Goal: Task Accomplishment & Management: Complete application form

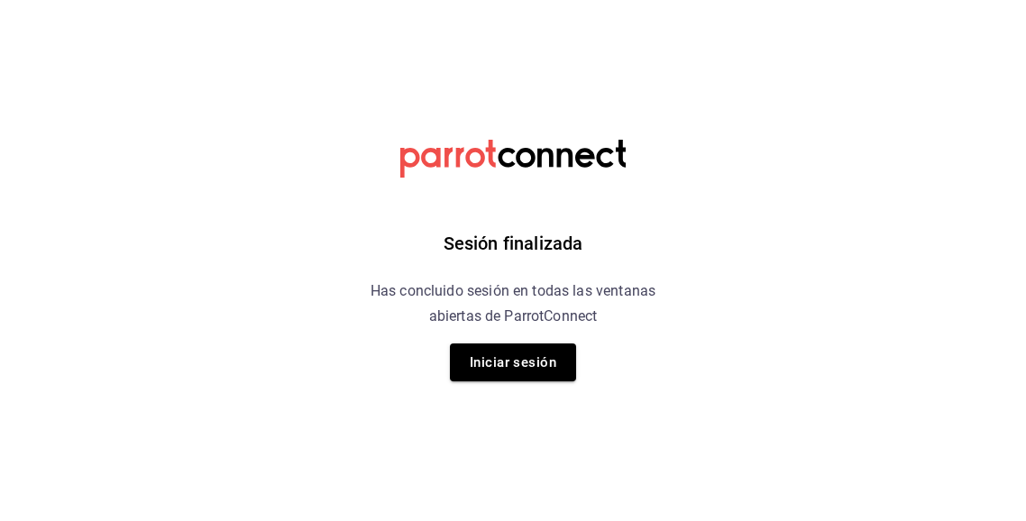
click at [541, 381] on div "Sesión finalizada Has concluido sesión en todas las ventanas abiertas de Parrot…" at bounding box center [513, 260] width 455 height 521
click at [541, 358] on button "Iniciar sesión" at bounding box center [513, 363] width 126 height 38
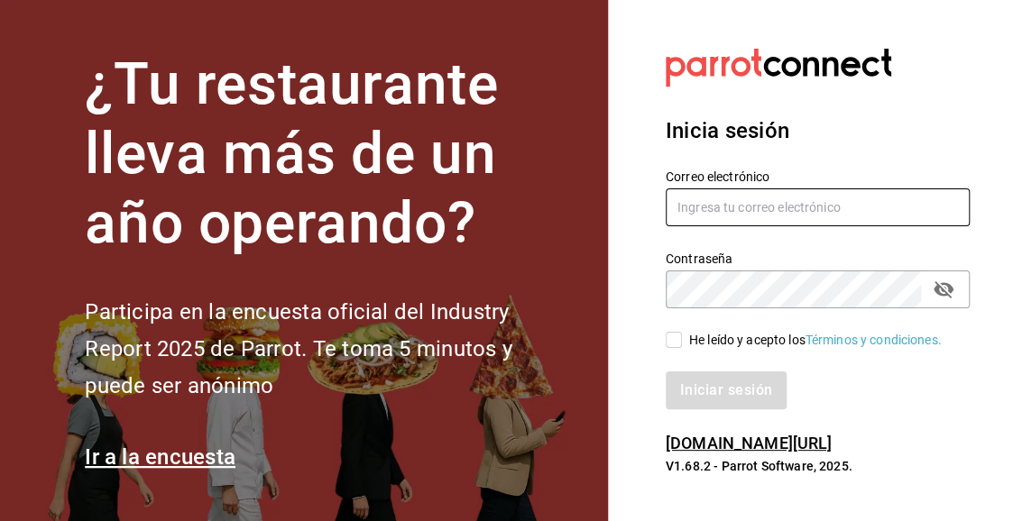
type input "ivan.mendez.93@outlook.com"
click at [676, 221] on input "ivan.mendez.93@outlook.com" at bounding box center [818, 207] width 304 height 38
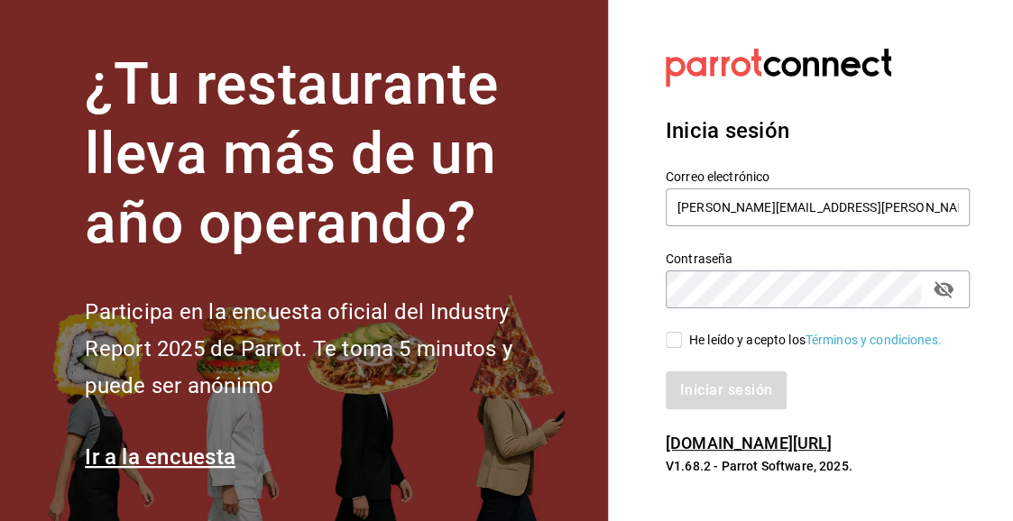
click at [676, 336] on input "He leído y acepto los Términos y condiciones." at bounding box center [674, 340] width 16 height 16
checkbox input "true"
click at [687, 400] on button "Iniciar sesión" at bounding box center [727, 391] width 123 height 38
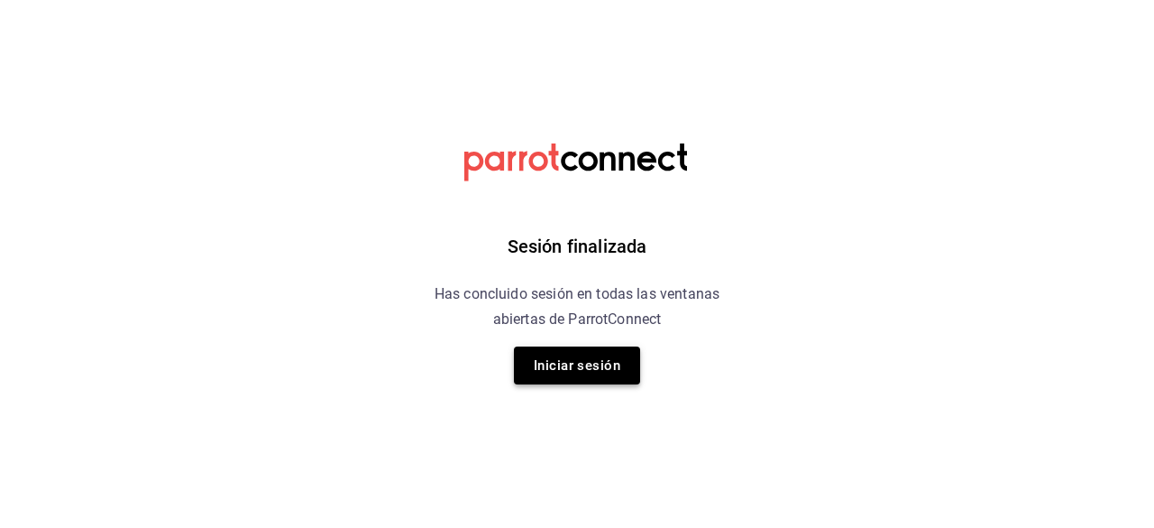
click at [552, 378] on button "Iniciar sesión" at bounding box center [577, 365] width 126 height 38
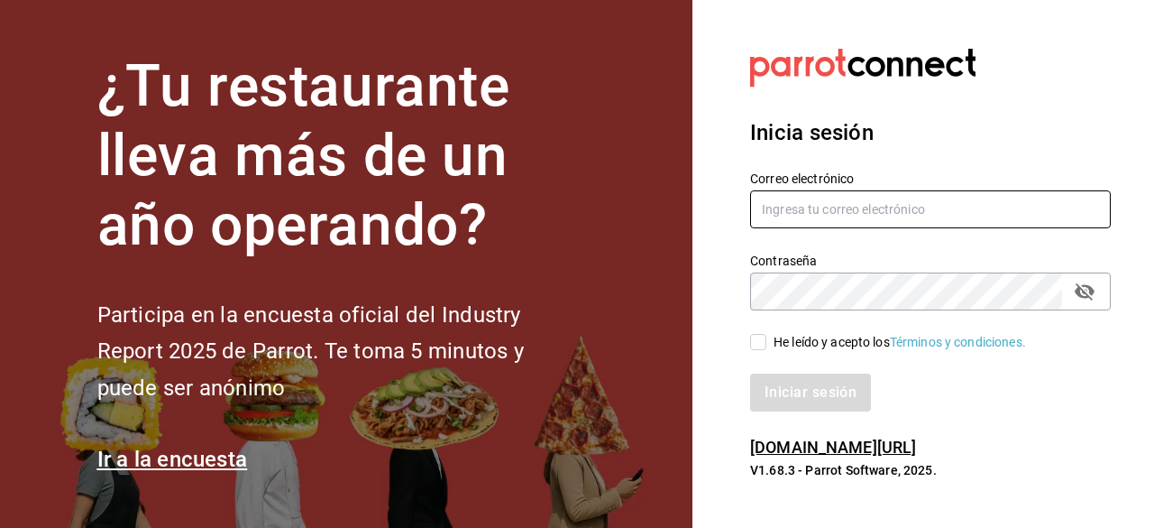
type input "[PERSON_NAME][EMAIL_ADDRESS][PERSON_NAME][DOMAIN_NAME]"
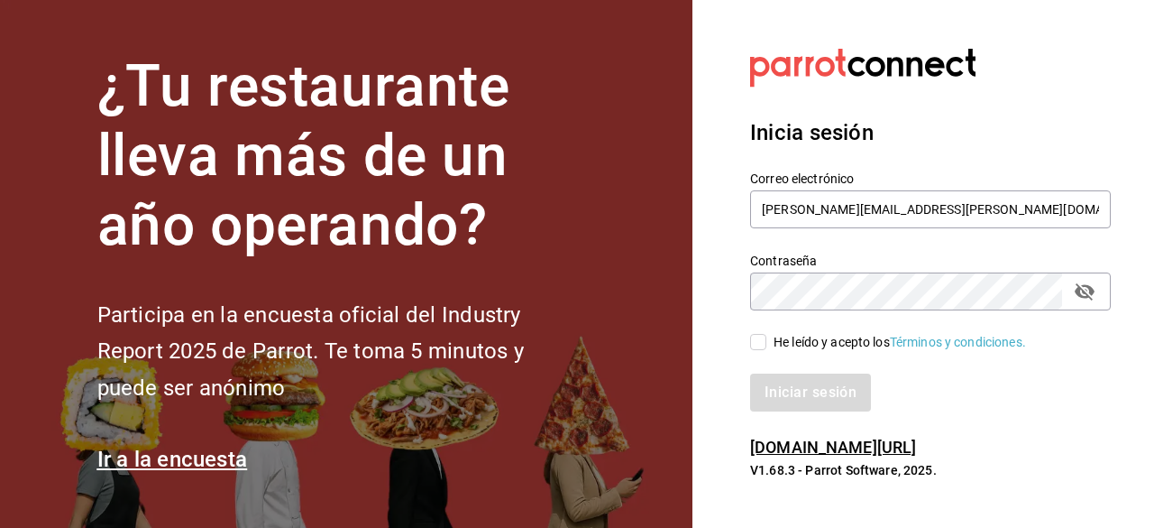
click at [748, 340] on div "He leído y acepto los Términos y condiciones." at bounding box center [920, 330] width 382 height 41
click at [765, 345] on input "He leído y acepto los Términos y condiciones." at bounding box center [758, 342] width 16 height 16
checkbox input "true"
click at [782, 385] on button "Iniciar sesión" at bounding box center [811, 392] width 123 height 38
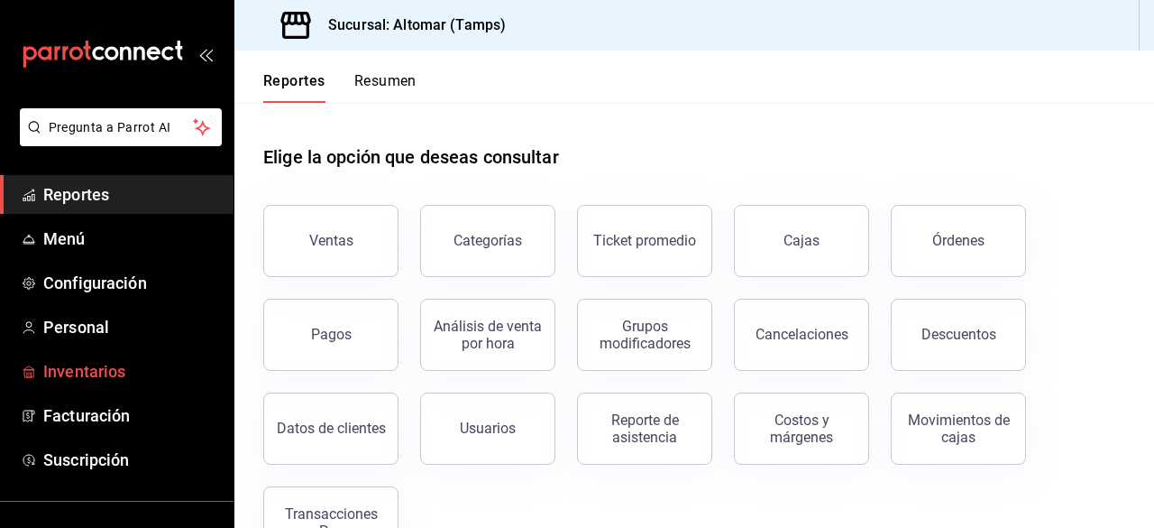
click at [111, 371] on span "Inventarios" at bounding box center [131, 371] width 176 height 24
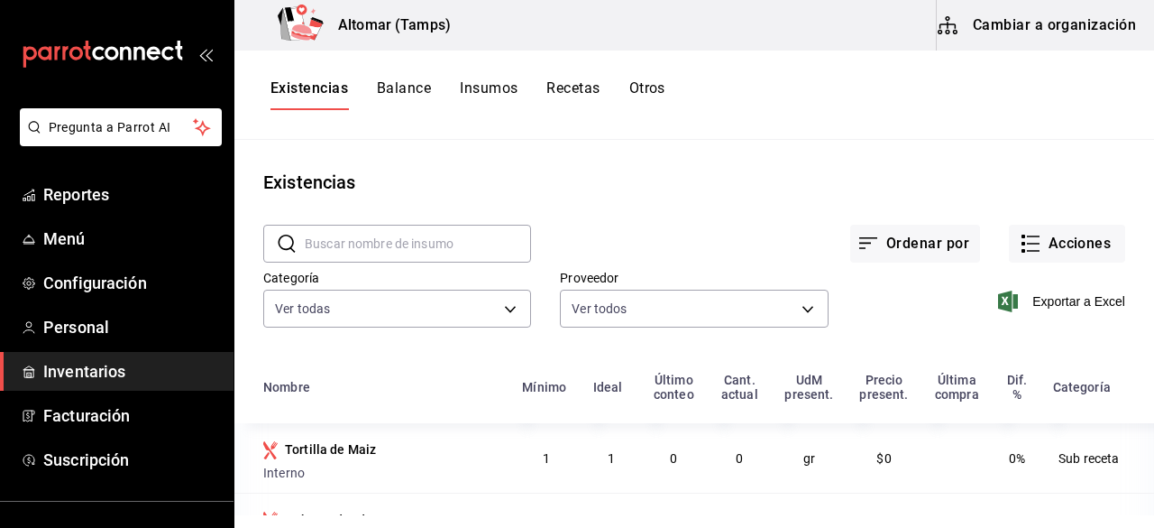
click at [975, 23] on button "Cambiar a organización" at bounding box center [1038, 25] width 203 height 51
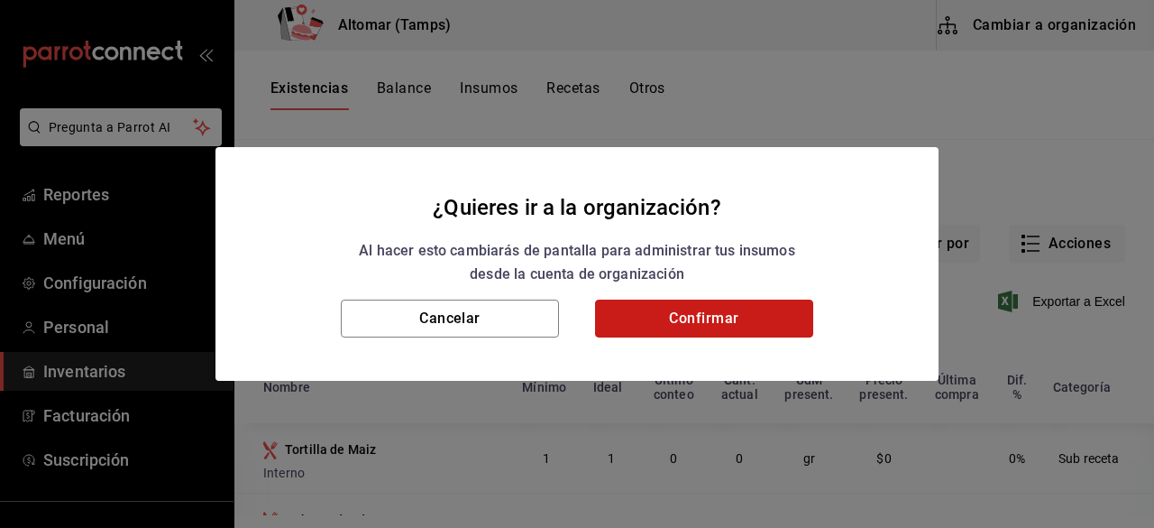
click at [677, 312] on button "Confirmar" at bounding box center [704, 318] width 218 height 38
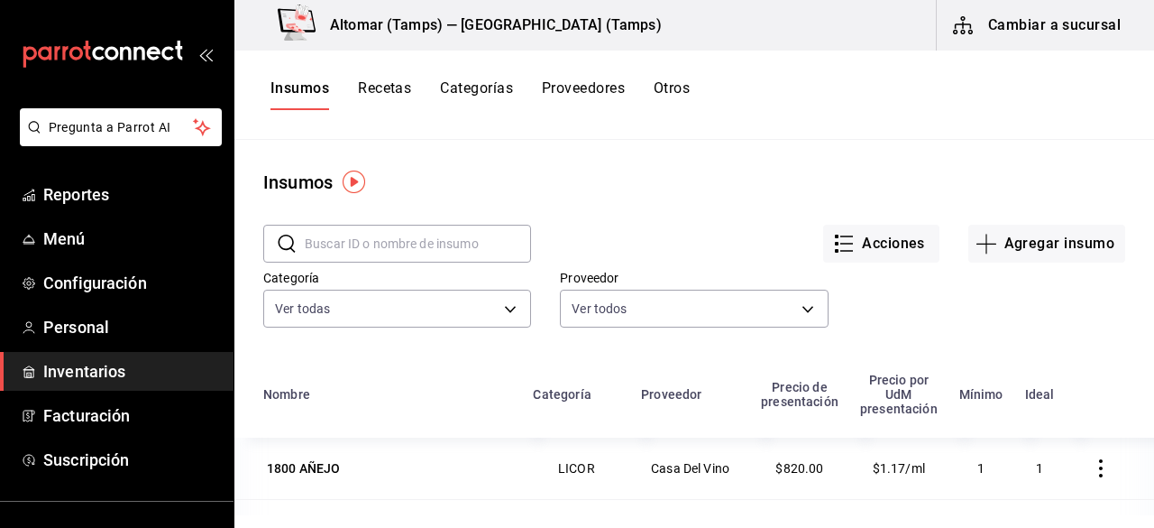
click at [407, 93] on button "Recetas" at bounding box center [384, 94] width 53 height 31
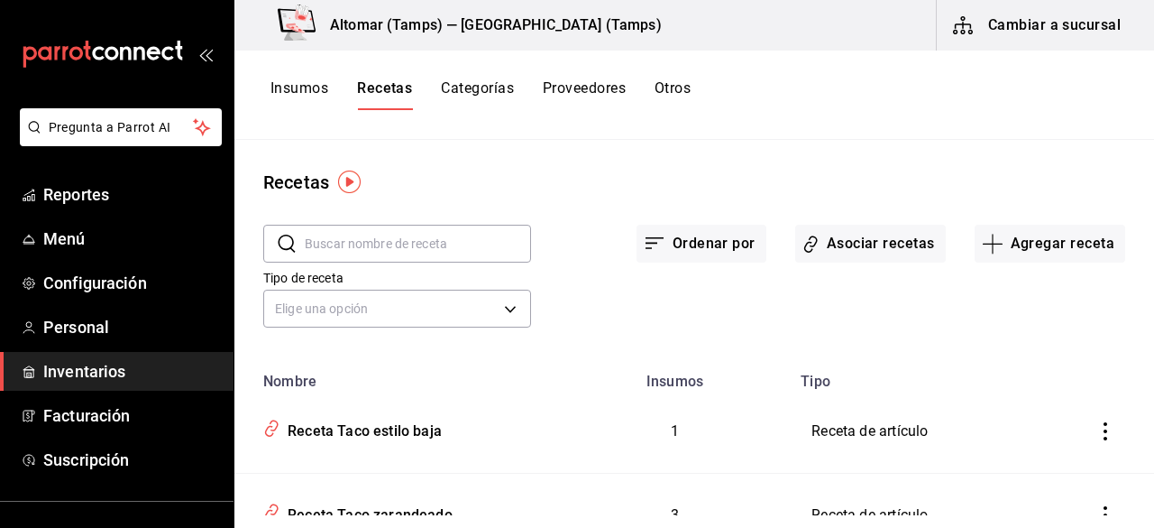
click at [991, 218] on div "Ordenar por Asociar recetas Agregar receta" at bounding box center [828, 229] width 594 height 67
click at [997, 234] on button "Agregar receta" at bounding box center [1050, 244] width 151 height 38
click at [1046, 411] on li "Receta de producción" at bounding box center [1037, 389] width 180 height 48
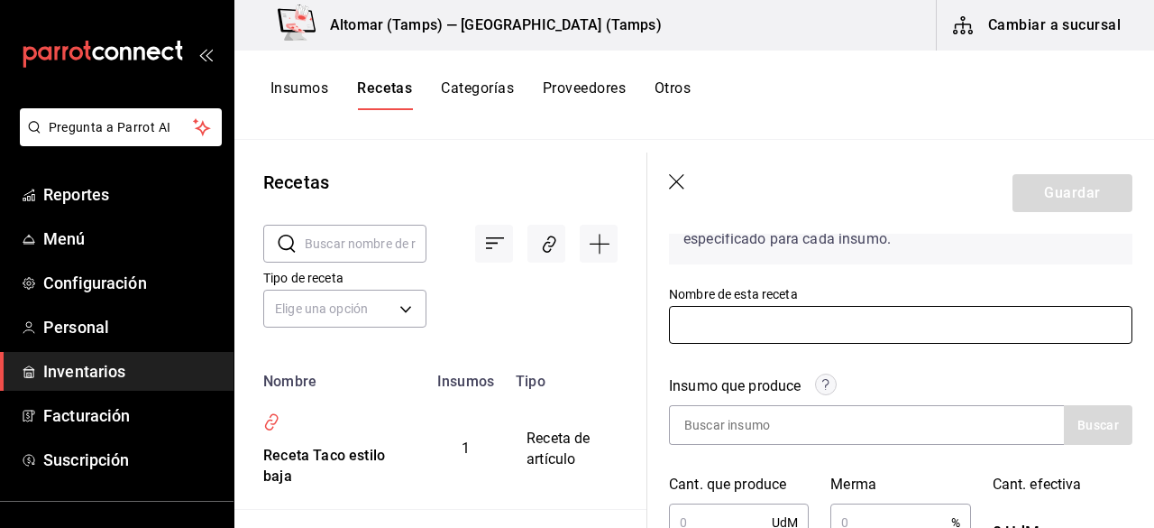
scroll to position [180, 0]
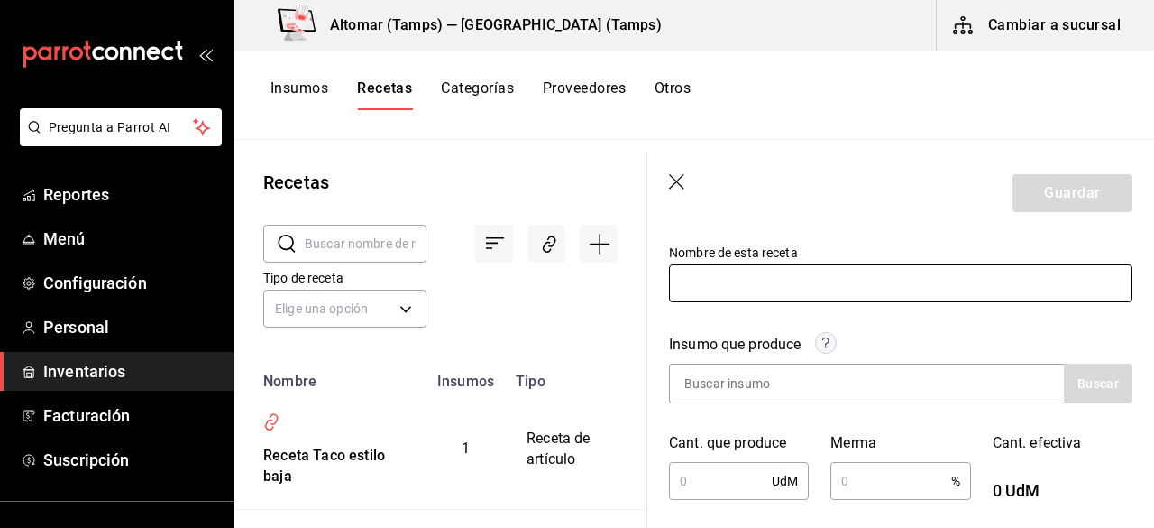
click at [743, 279] on input "text" at bounding box center [901, 283] width 464 height 38
click at [754, 290] on input "t" at bounding box center [901, 283] width 464 height 38
type input "t"
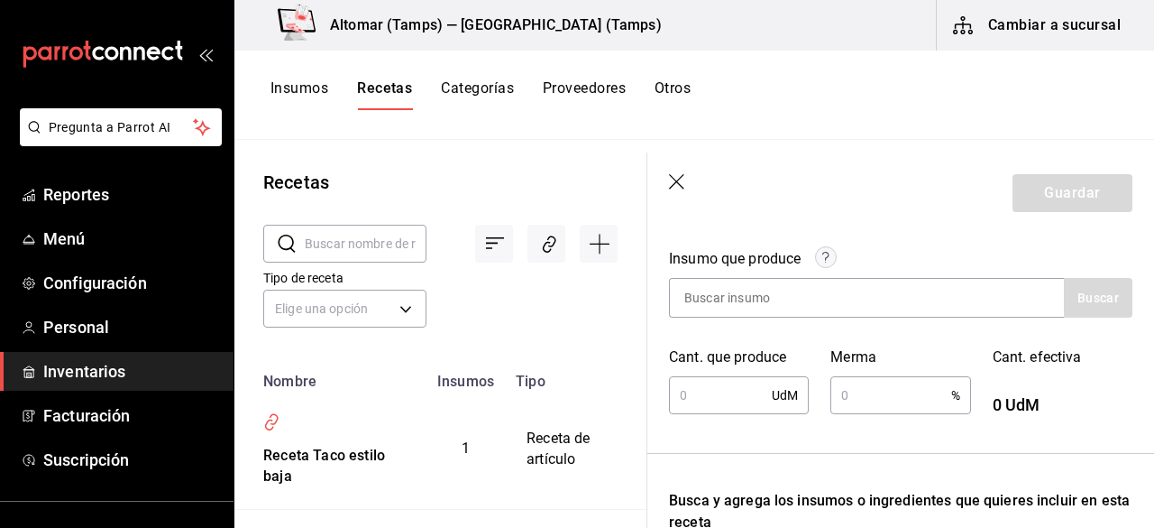
scroll to position [271, 0]
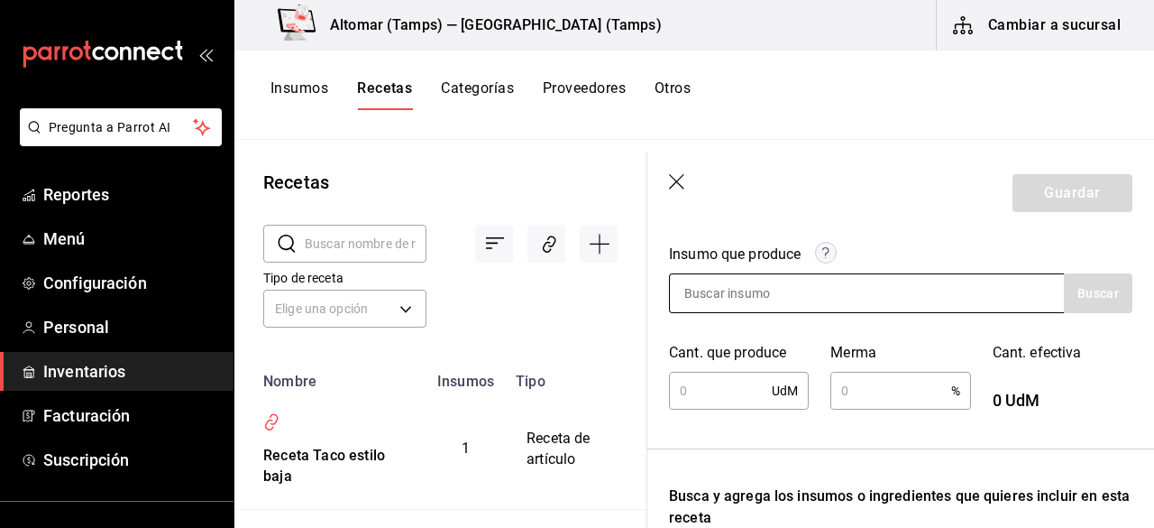
type input "Tortilla"
click at [763, 295] on input at bounding box center [760, 293] width 180 height 38
type input "t"
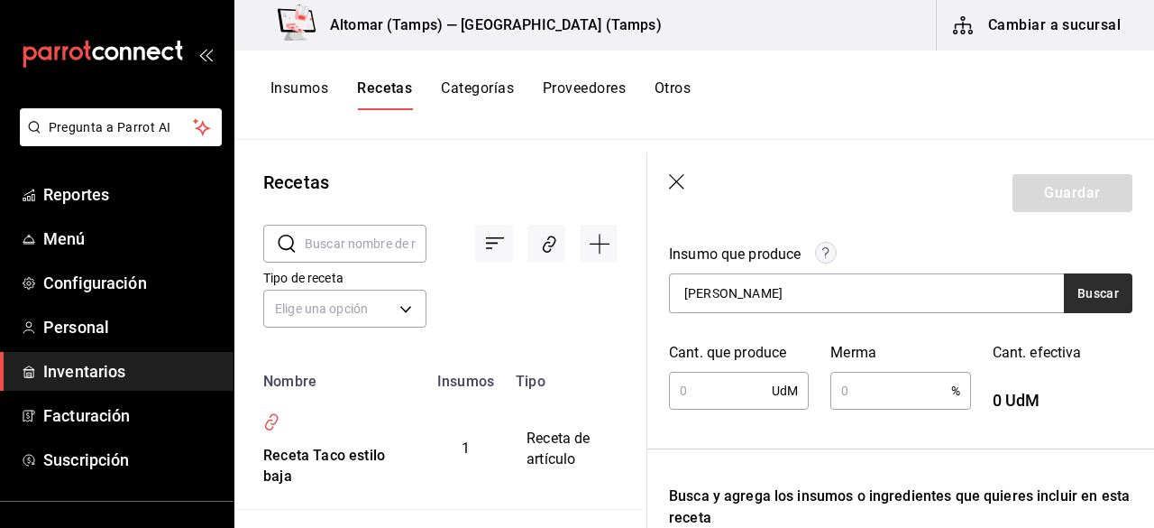
type input "Torti"
click at [1082, 302] on button "Buscar" at bounding box center [1098, 293] width 69 height 40
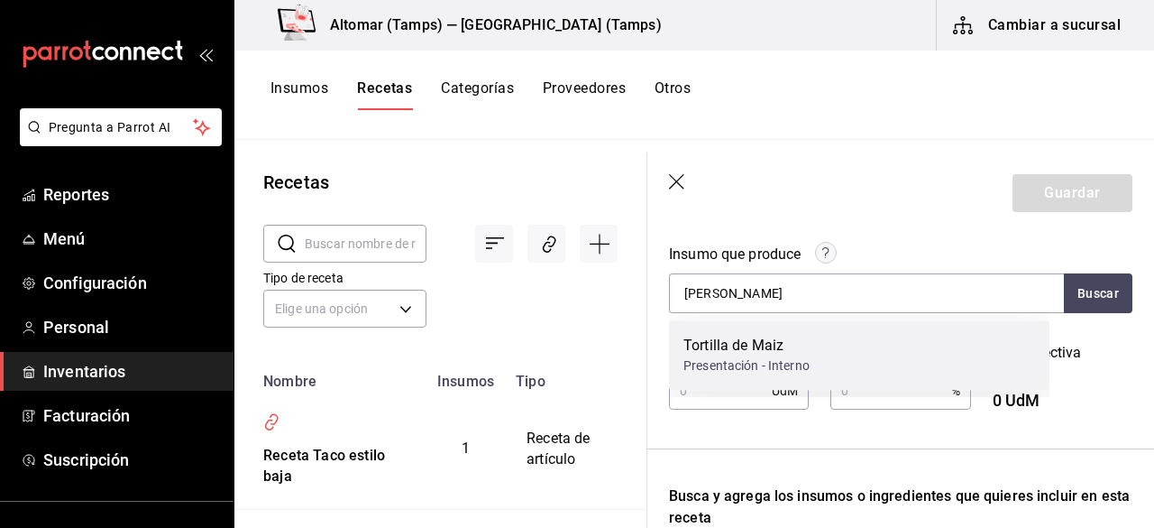
click at [841, 335] on div "Tortilla de Maiz Presentación - Interno" at bounding box center [859, 354] width 381 height 69
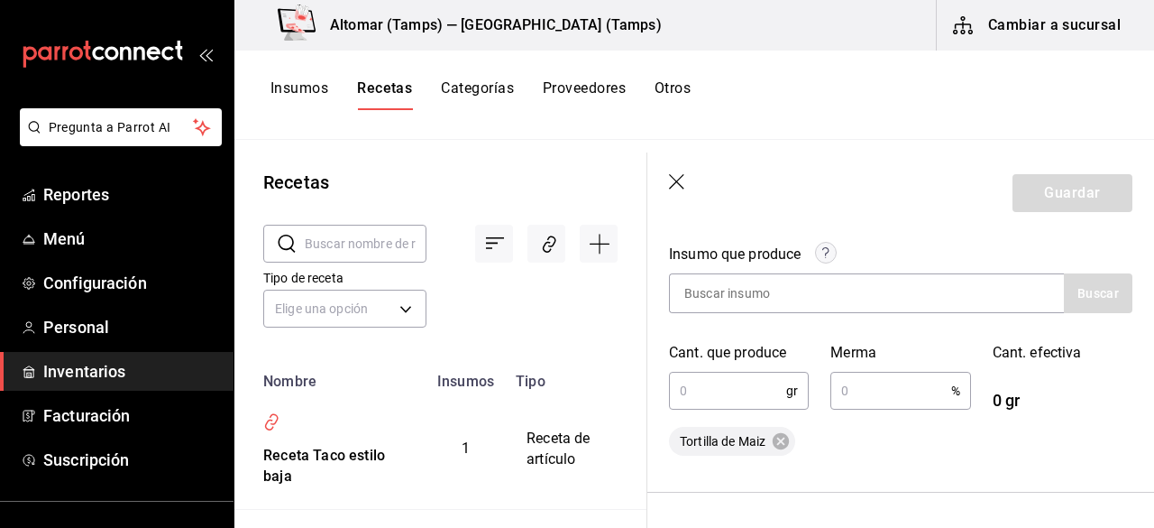
scroll to position [90, 0]
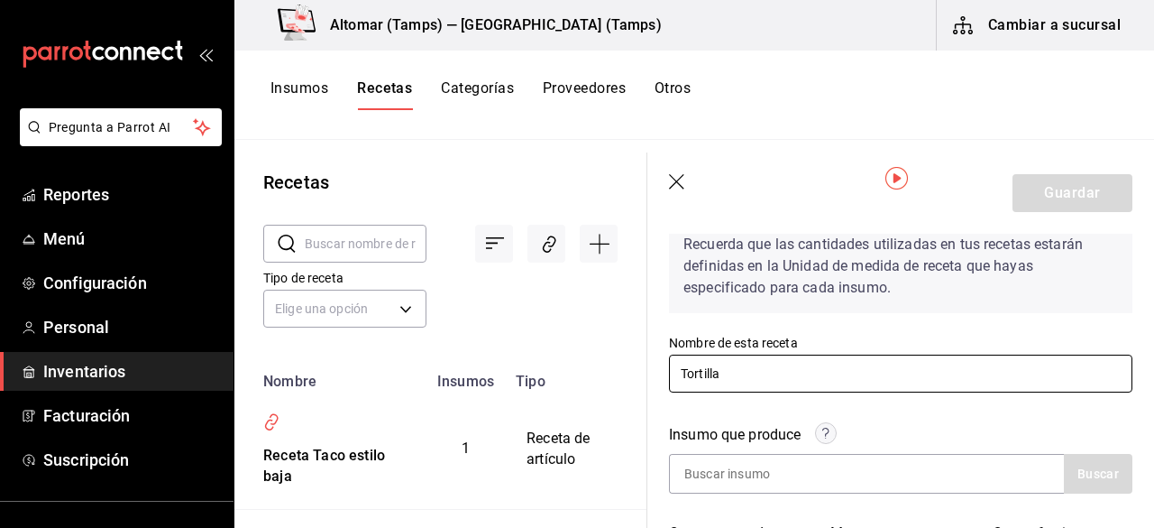
click at [742, 369] on input "Tortilla" at bounding box center [901, 373] width 464 height 38
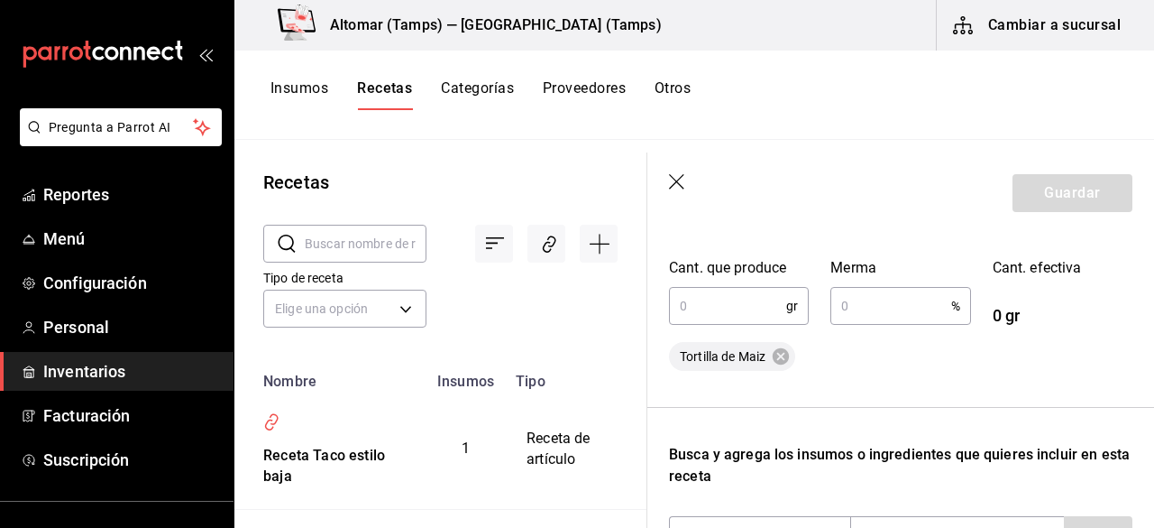
scroll to position [361, 0]
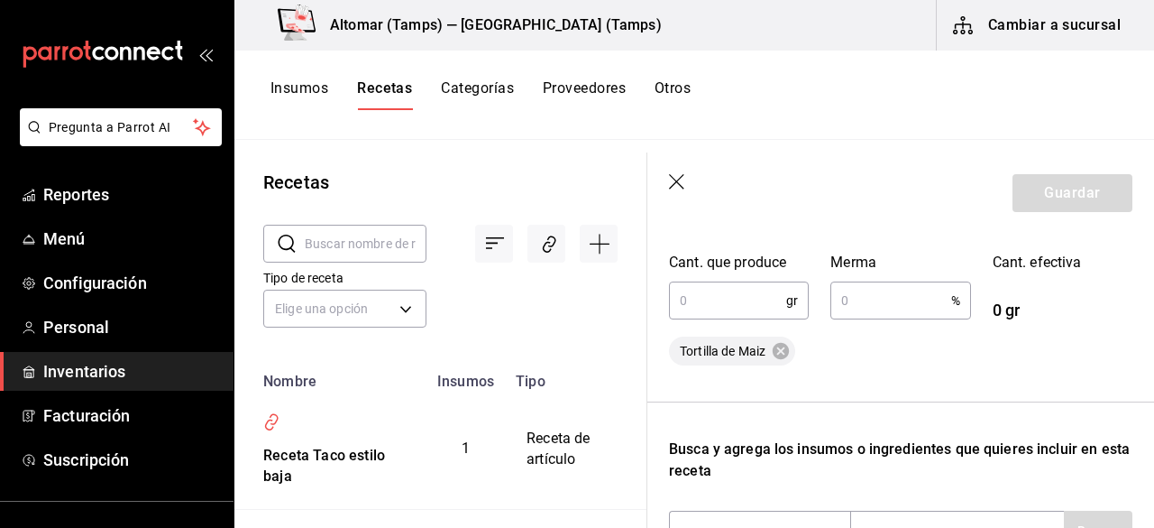
type input "Tortilla de maiz"
click at [734, 300] on input "text" at bounding box center [727, 300] width 117 height 36
type input "5,000"
click at [886, 306] on input "text" at bounding box center [891, 300] width 120 height 36
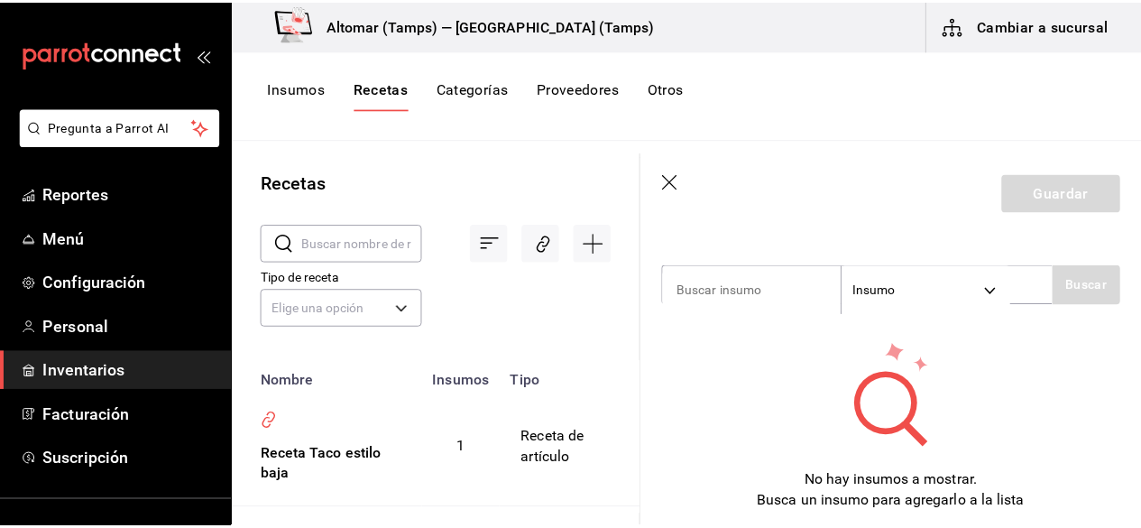
scroll to position [631, 0]
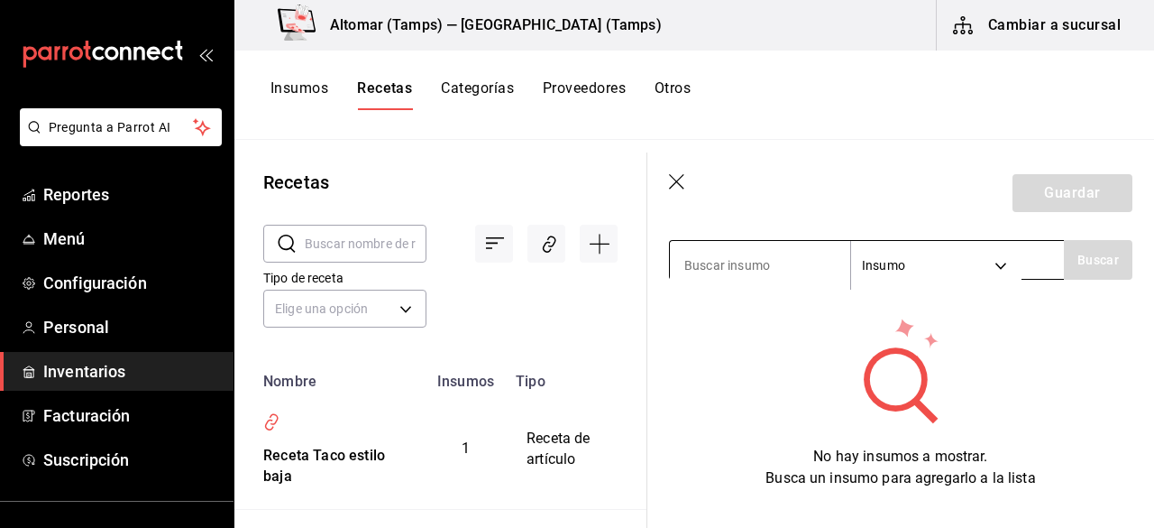
type input "15"
click at [741, 280] on input at bounding box center [760, 265] width 180 height 38
click at [1096, 270] on button "Buscar" at bounding box center [1098, 260] width 69 height 40
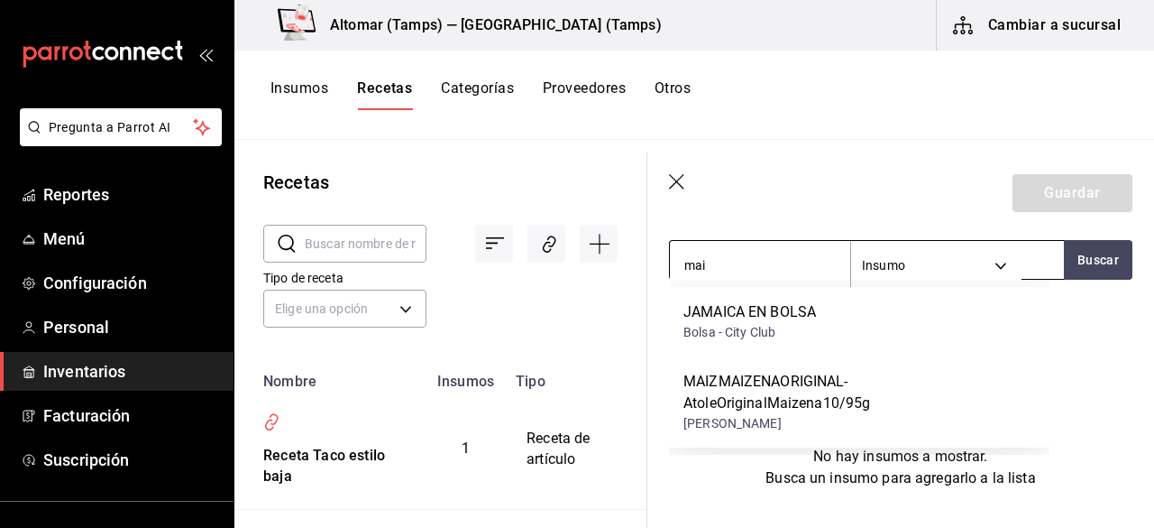
click at [744, 255] on input "mai" at bounding box center [760, 265] width 180 height 38
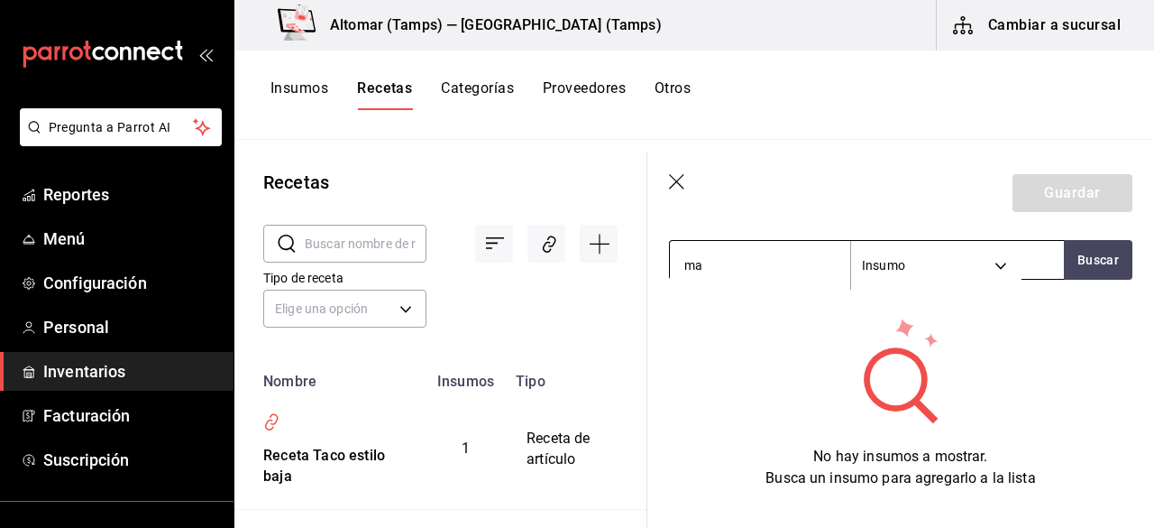
type input "m"
type input "masa"
click at [1072, 271] on button "Buscar" at bounding box center [1098, 260] width 69 height 40
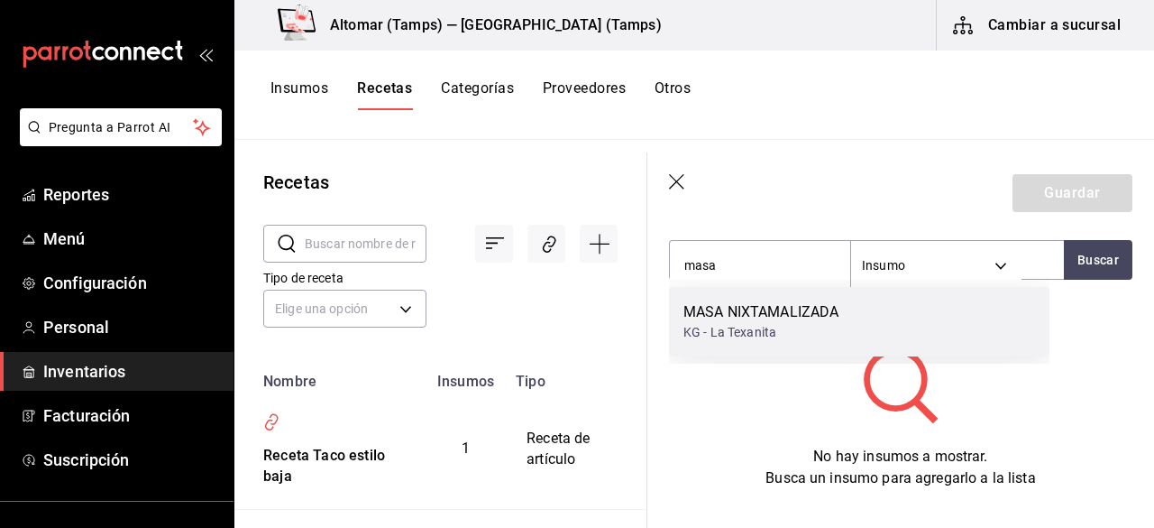
click at [859, 310] on div "MASA NIXTAMALIZADA KG - La Texanita" at bounding box center [859, 321] width 381 height 69
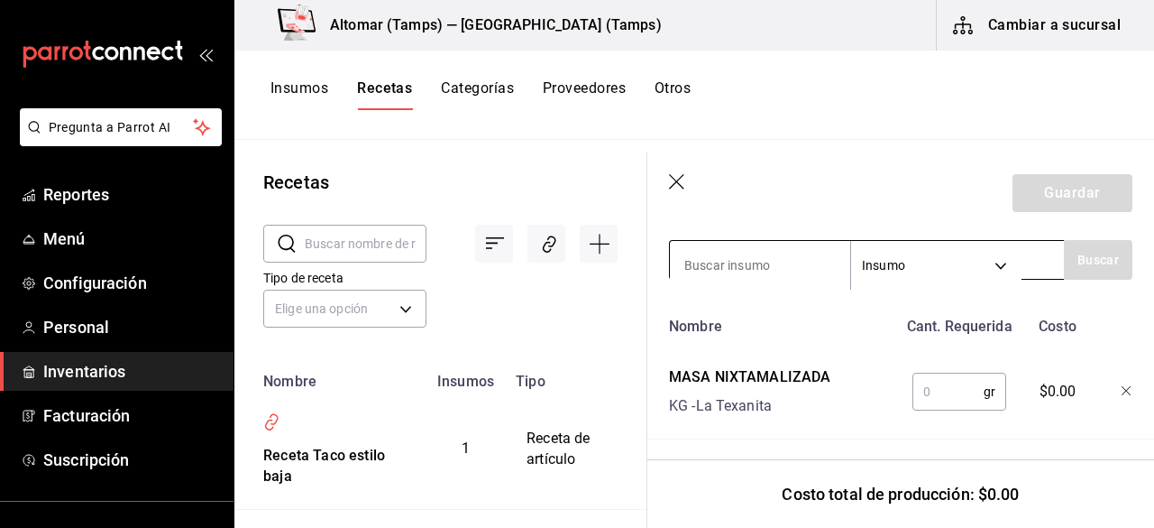
click at [754, 266] on input at bounding box center [760, 265] width 180 height 38
type input "sal"
click at [1084, 268] on button "Buscar" at bounding box center [1098, 260] width 69 height 40
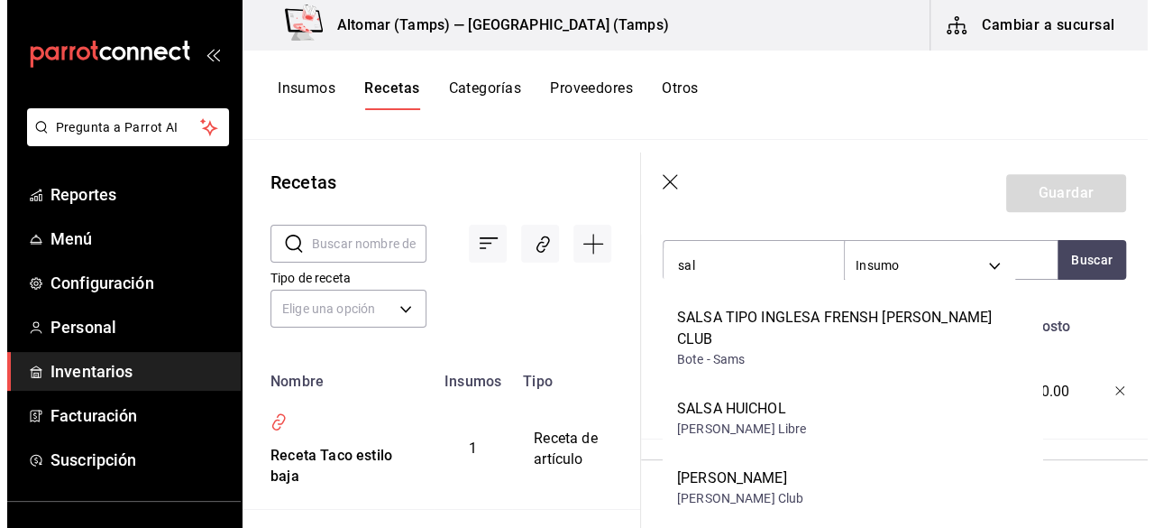
scroll to position [1172, 0]
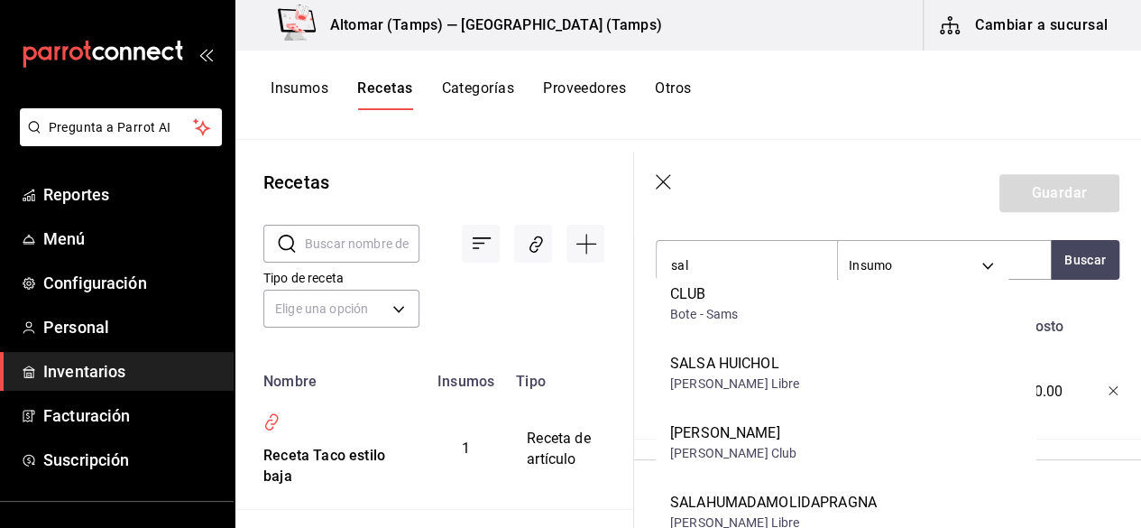
click at [774, 422] on div "SAL LA FINA" at bounding box center [733, 433] width 126 height 22
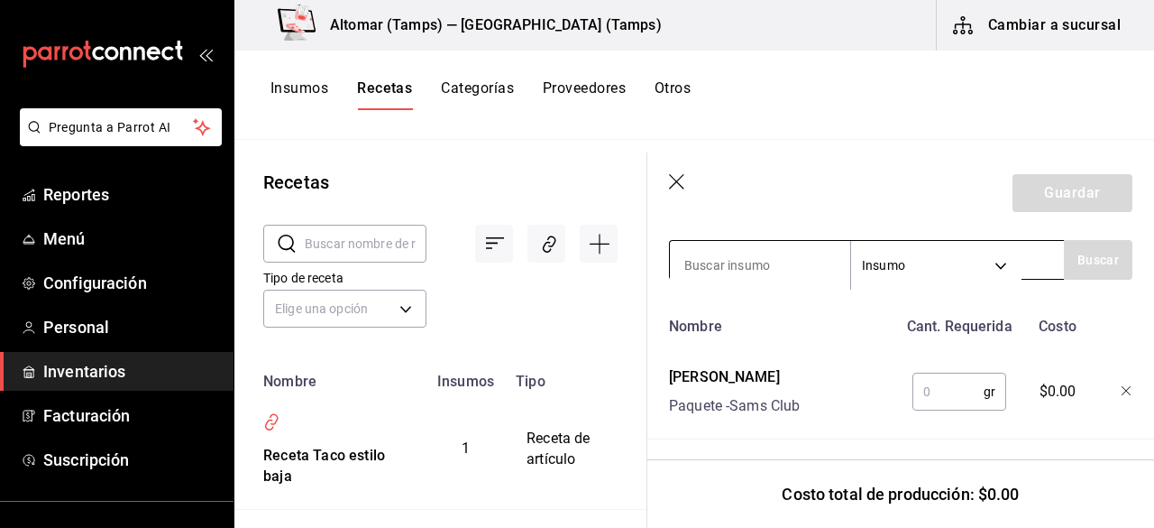
click at [752, 259] on input at bounding box center [760, 265] width 180 height 38
type input "mantec"
click at [1106, 259] on button "Buscar" at bounding box center [1098, 260] width 69 height 40
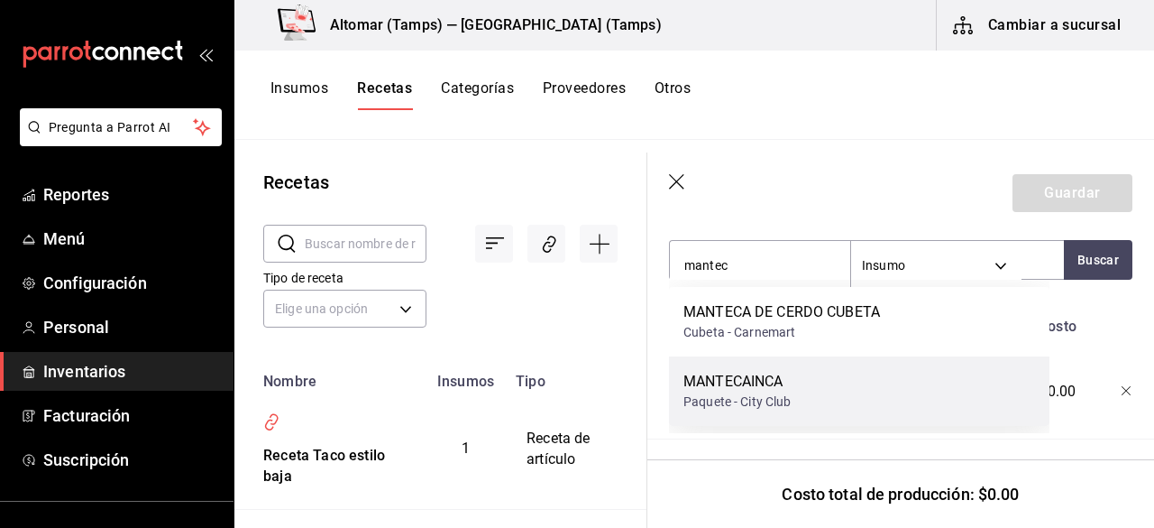
click at [802, 378] on div "MANTECAINCA Paquete - City Club" at bounding box center [859, 390] width 381 height 69
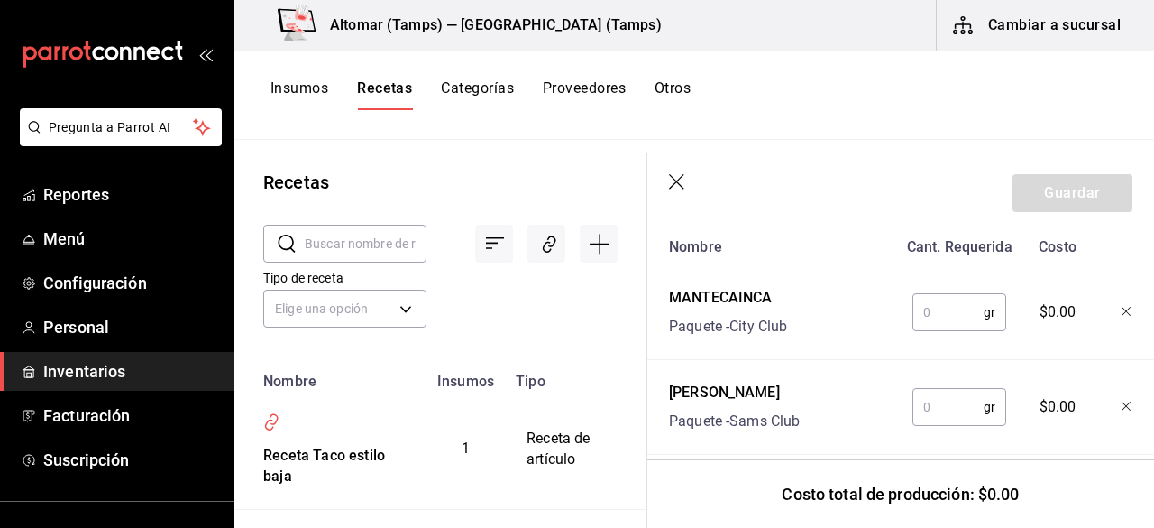
scroll to position [722, 0]
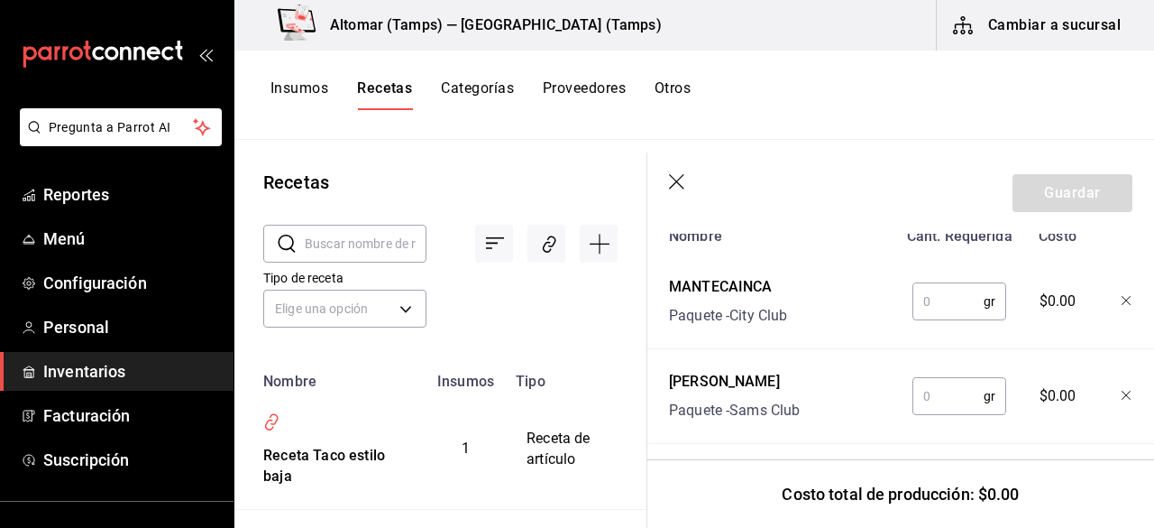
click at [941, 300] on input "text" at bounding box center [948, 301] width 71 height 36
type input "150"
click at [956, 392] on input "text" at bounding box center [948, 396] width 71 height 36
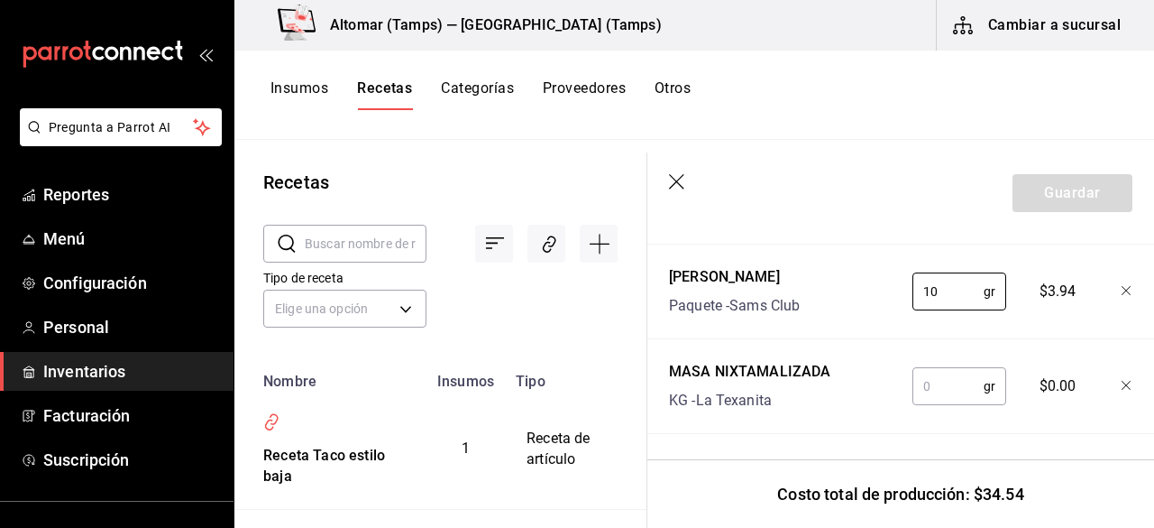
scroll to position [839, 0]
type input "10"
click at [946, 372] on input "text" at bounding box center [948, 386] width 71 height 36
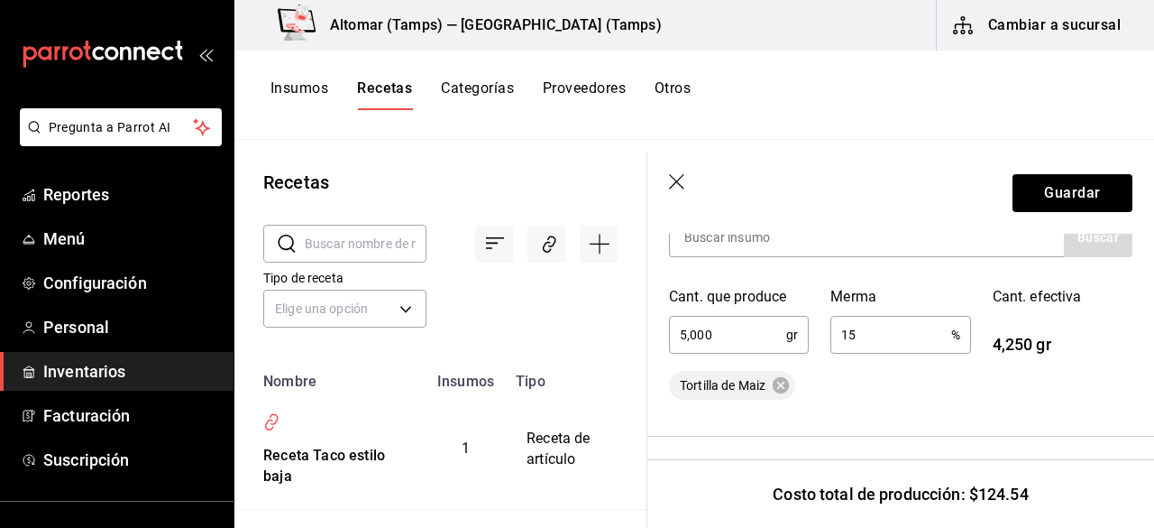
scroll to position [298, 0]
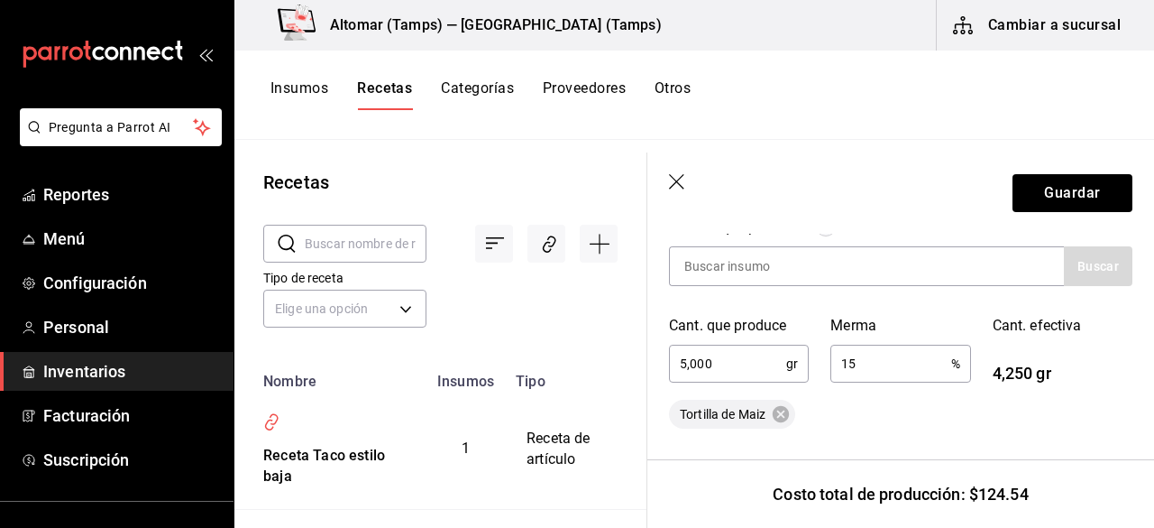
type input "5,000"
click at [750, 356] on input "5,000" at bounding box center [727, 363] width 117 height 36
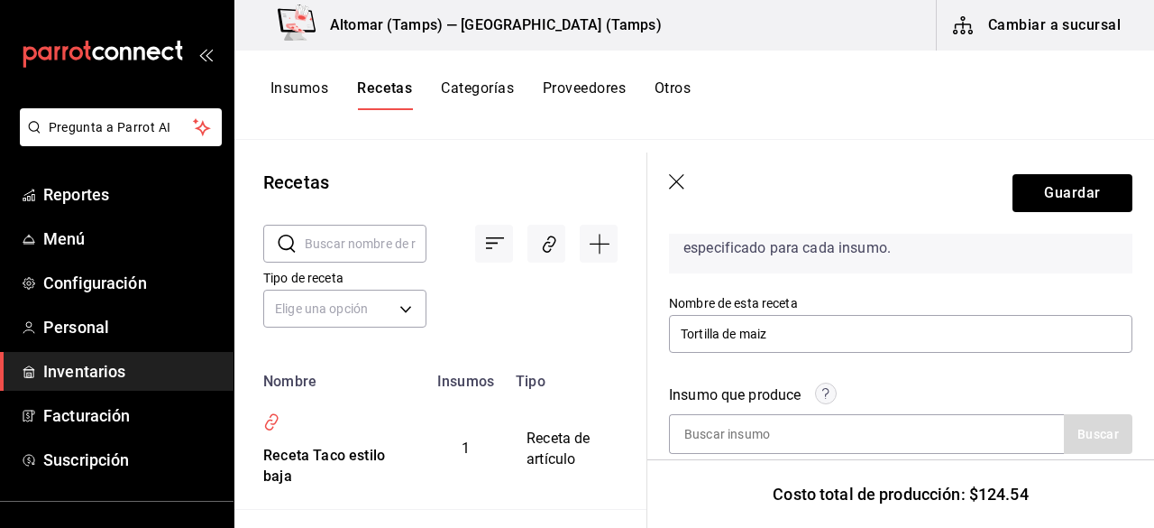
scroll to position [117, 0]
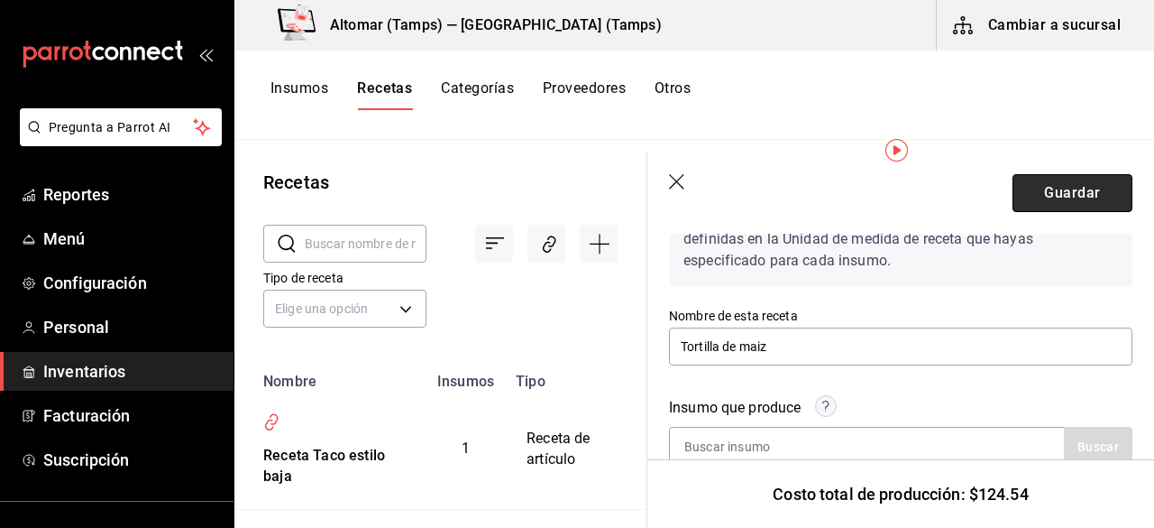
click at [1052, 190] on button "Guardar" at bounding box center [1073, 193] width 120 height 38
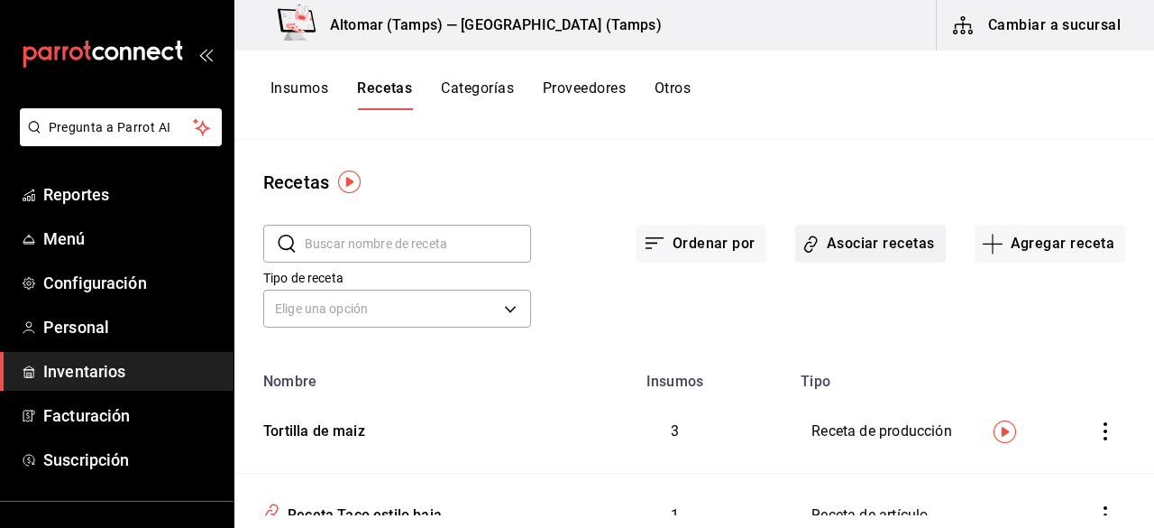
click at [803, 234] on icon "button" at bounding box center [811, 244] width 17 height 21
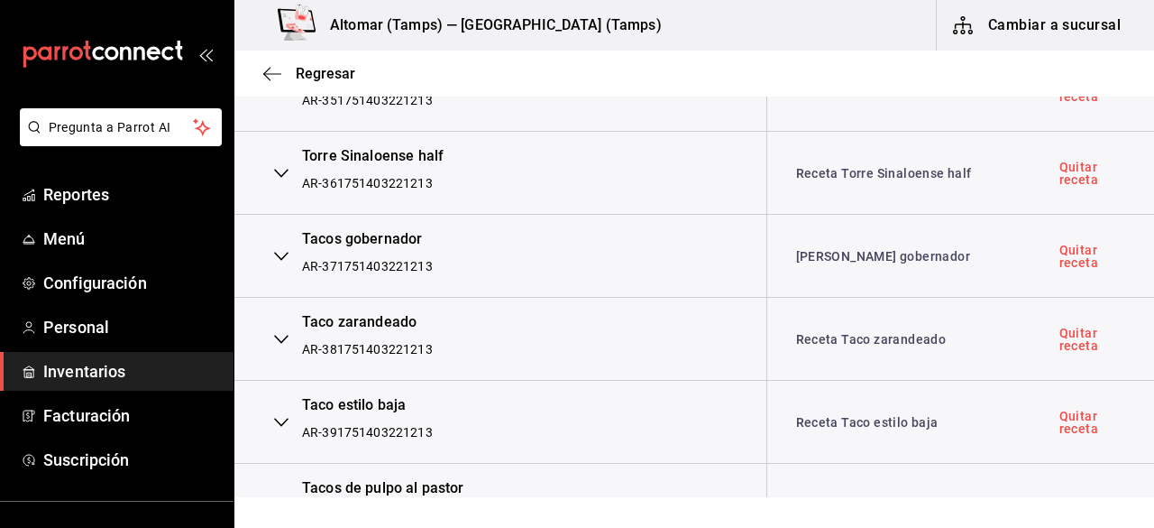
scroll to position [2976, 0]
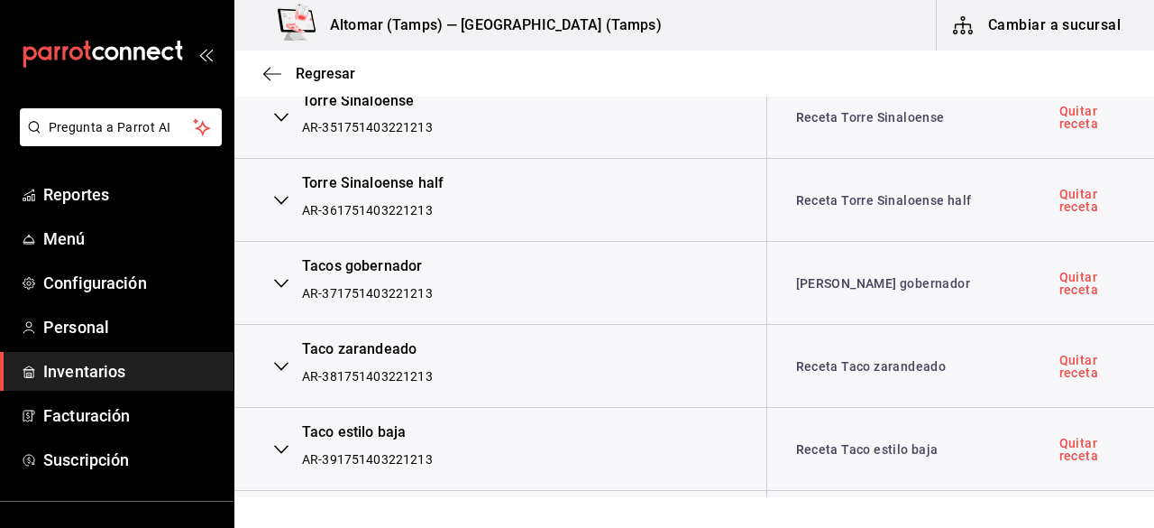
click at [838, 282] on td "[PERSON_NAME] gobernador" at bounding box center [899, 283] width 264 height 83
click at [838, 279] on link "[PERSON_NAME] gobernador" at bounding box center [883, 283] width 175 height 14
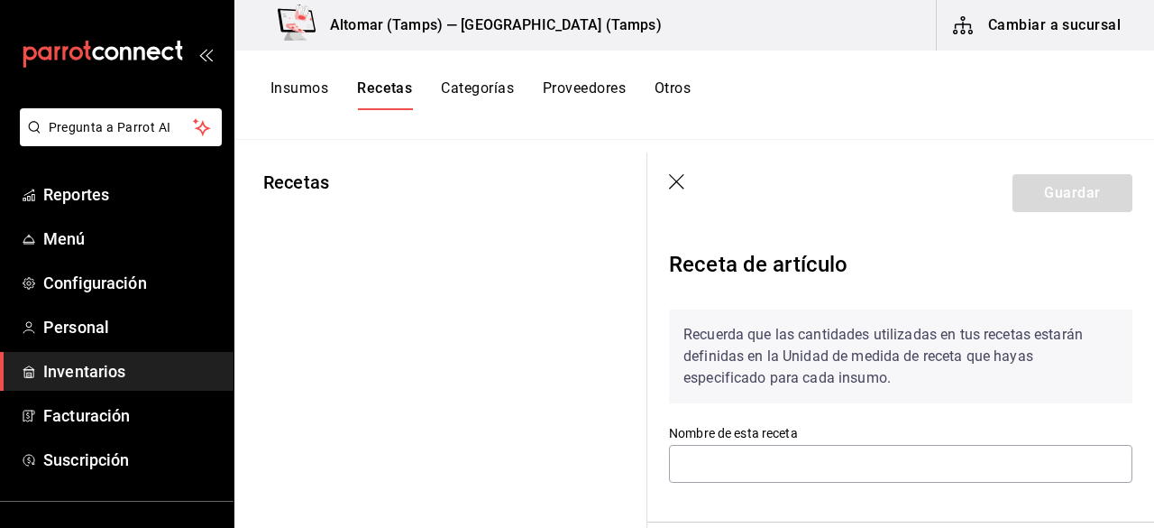
type input "[PERSON_NAME] gobernador"
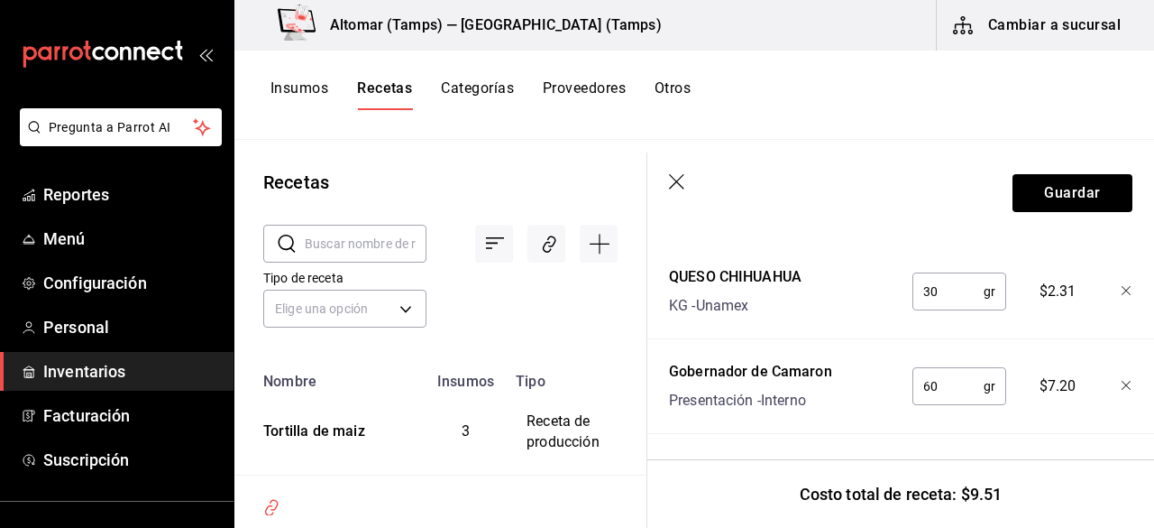
scroll to position [413, 0]
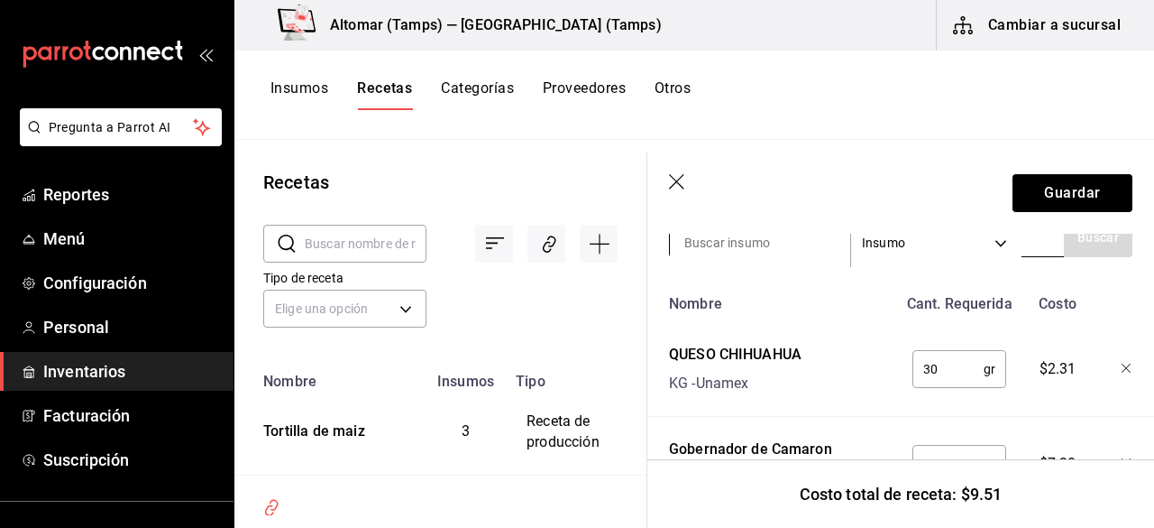
click at [752, 252] on input at bounding box center [760, 243] width 180 height 38
type input "[PERSON_NAME]"
click at [1101, 244] on button "Buscar" at bounding box center [1098, 237] width 69 height 40
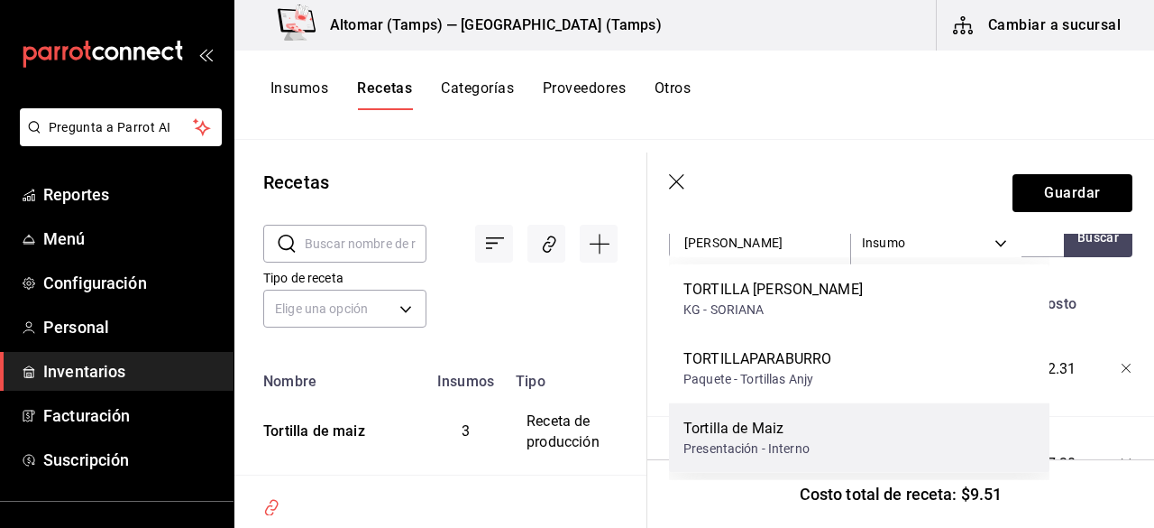
click at [818, 426] on div "Tortilla de Maiz Presentación - Interno" at bounding box center [859, 437] width 381 height 69
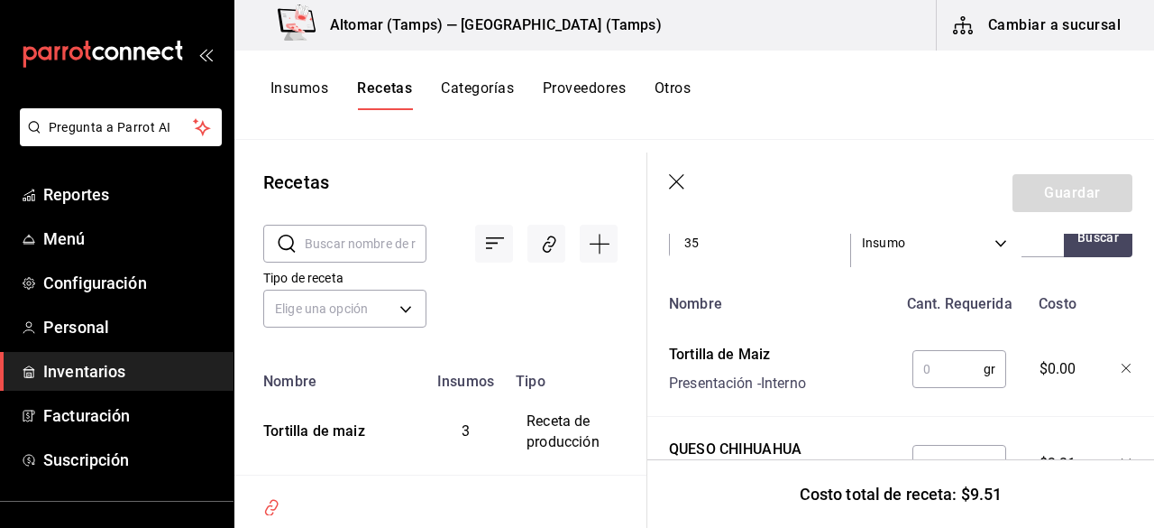
type input "3"
click at [935, 380] on input "text" at bounding box center [948, 369] width 71 height 36
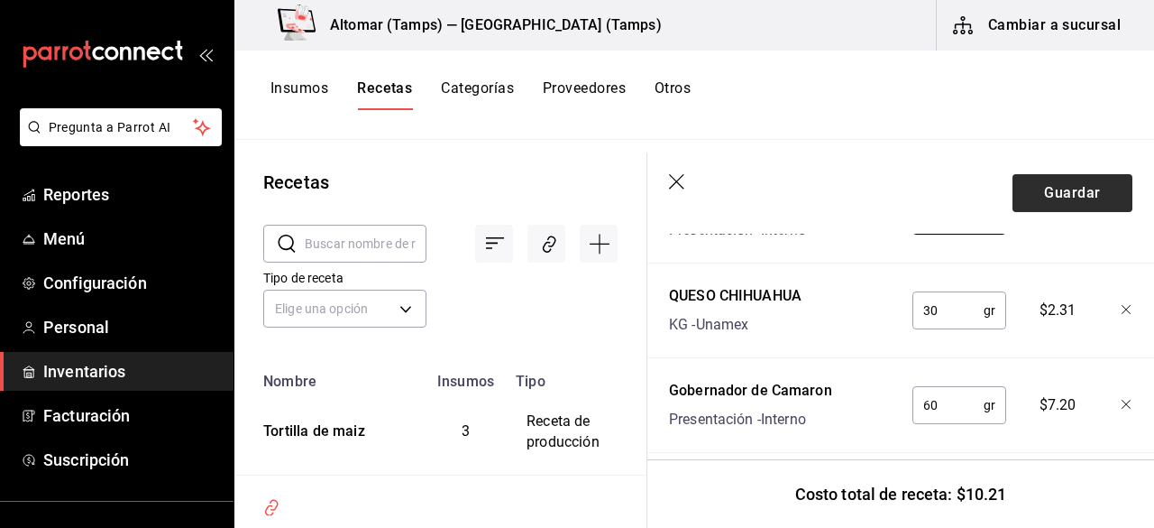
scroll to position [593, 0]
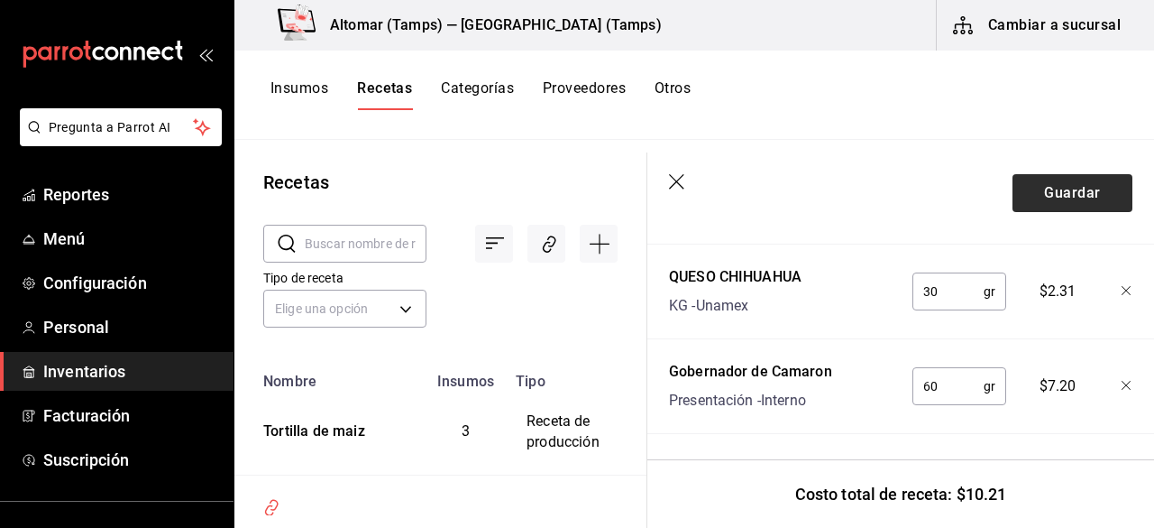
type input "35"
click at [1040, 205] on button "Guardar" at bounding box center [1073, 193] width 120 height 38
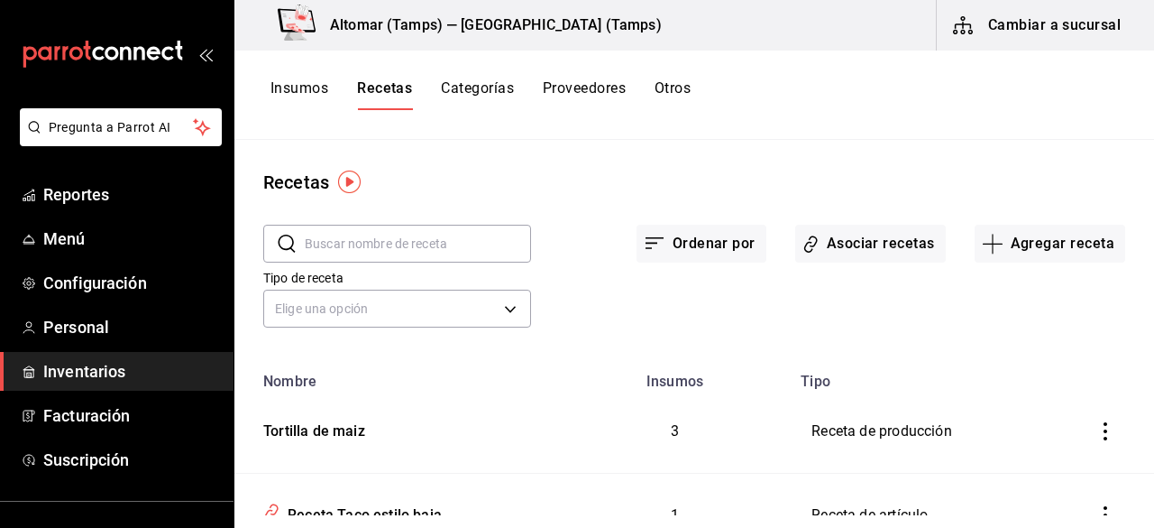
click at [821, 242] on button "Asociar recetas" at bounding box center [870, 244] width 151 height 38
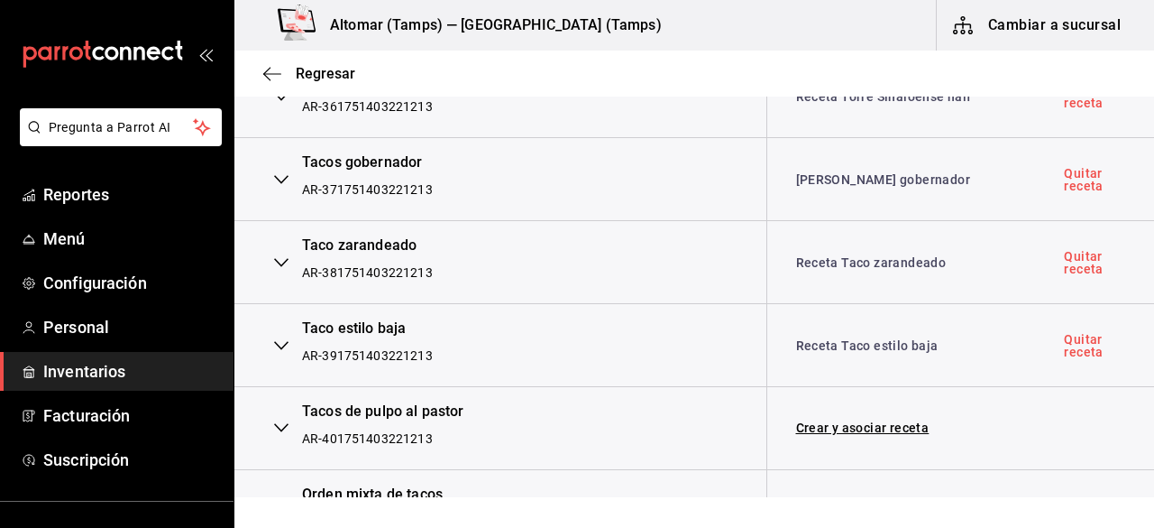
scroll to position [3031, 0]
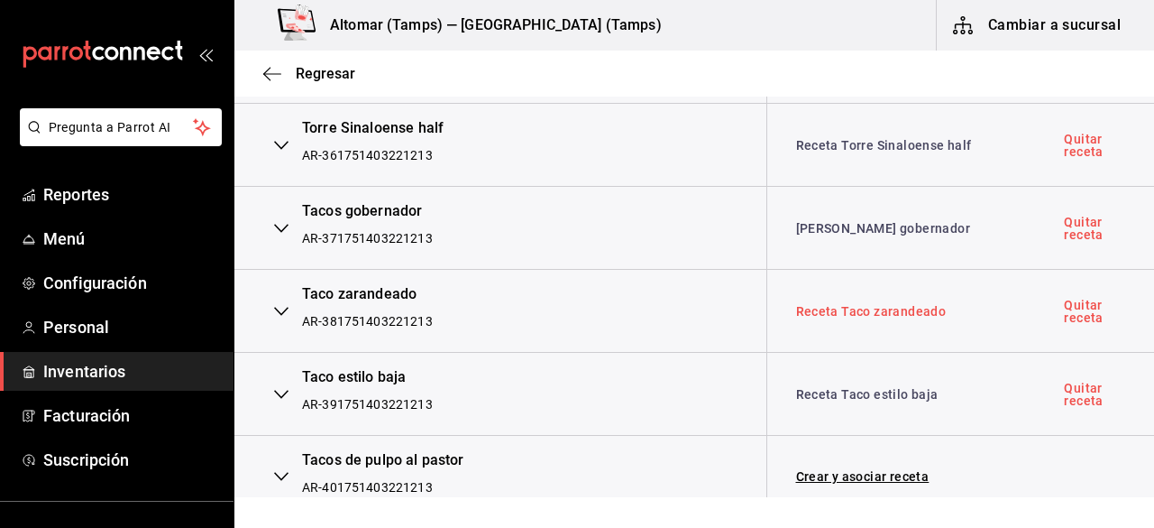
click at [860, 304] on link "Receta Taco zarandeado" at bounding box center [871, 311] width 151 height 14
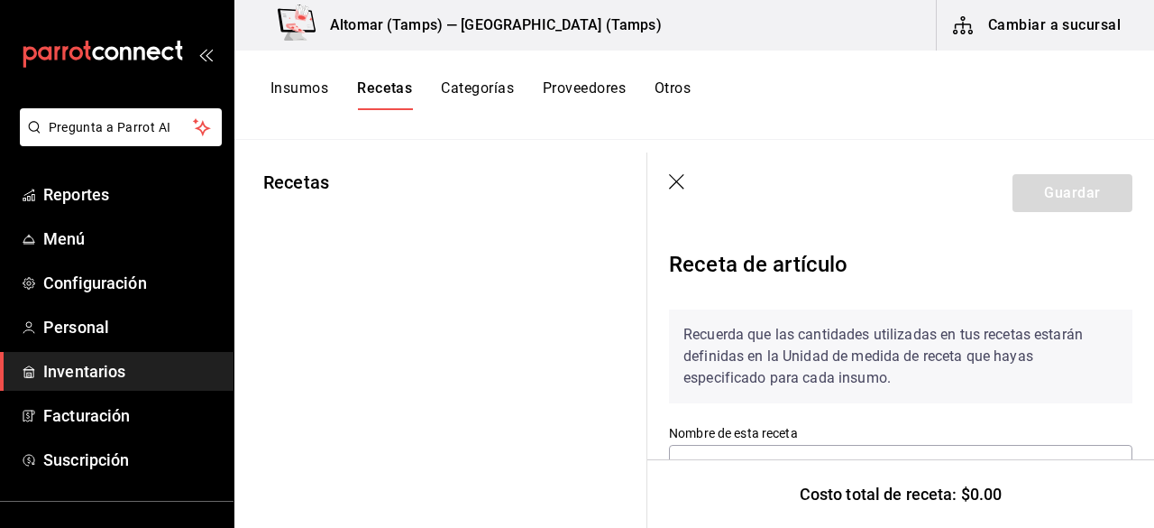
type input "Receta Taco zarandeado"
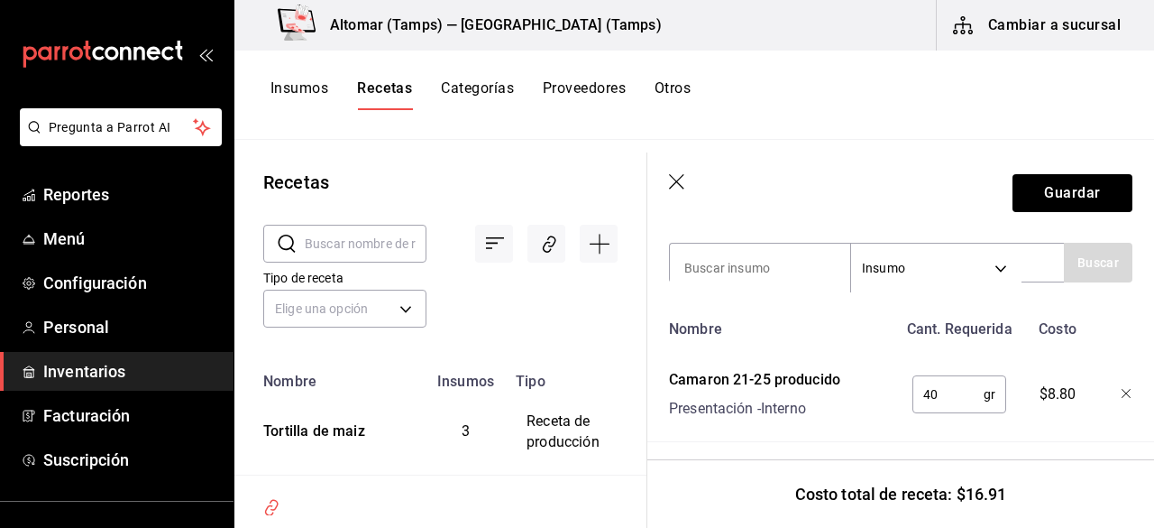
scroll to position [328, 0]
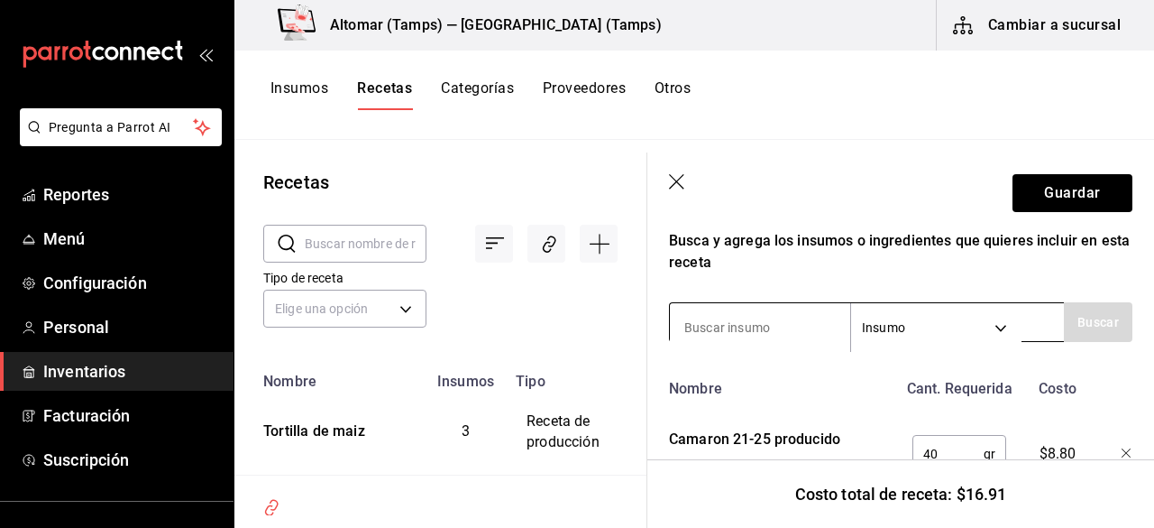
click at [770, 309] on input at bounding box center [760, 327] width 180 height 38
type input "tortilla"
click at [1080, 326] on button "Buscar" at bounding box center [1098, 322] width 69 height 40
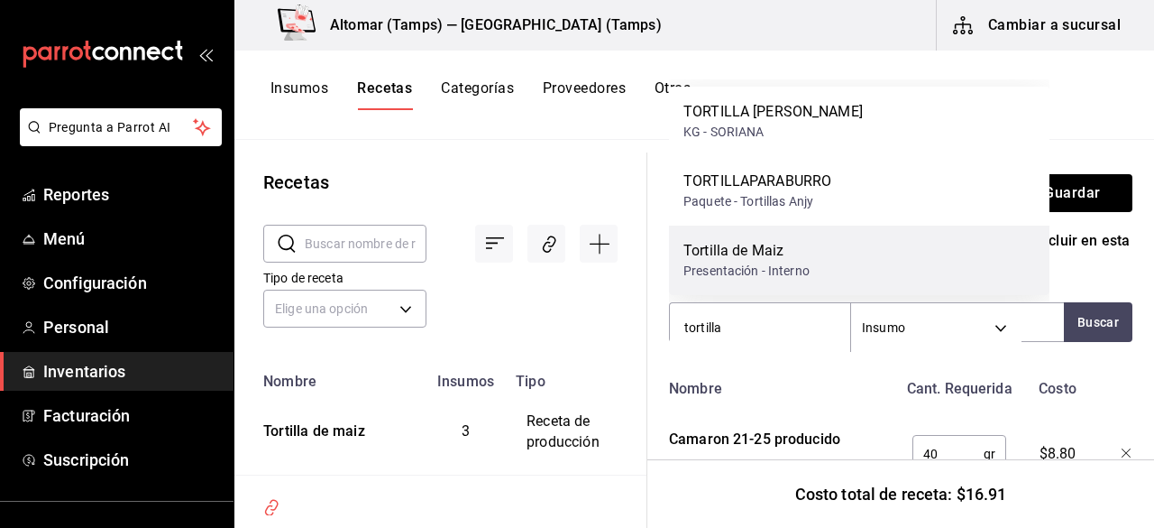
click at [843, 256] on div "Tortilla de Maiz Presentación - Interno" at bounding box center [859, 259] width 381 height 69
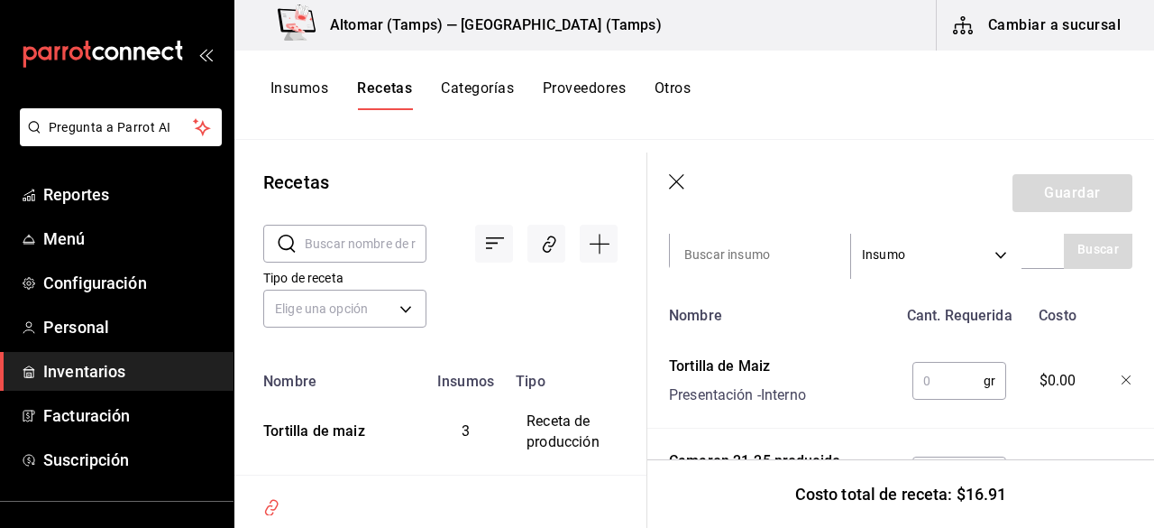
scroll to position [418, 0]
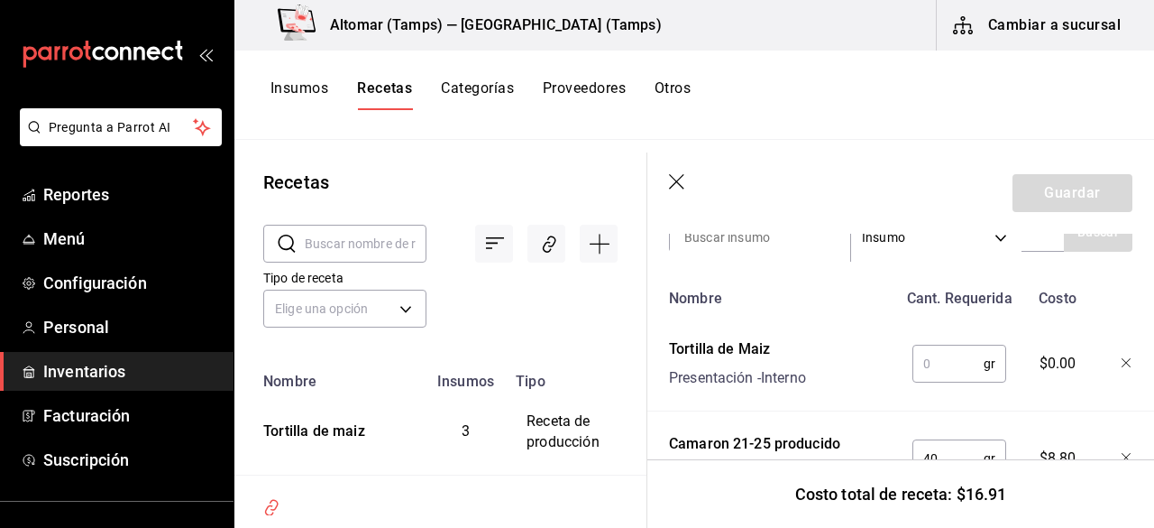
click at [925, 361] on input "text" at bounding box center [948, 363] width 71 height 36
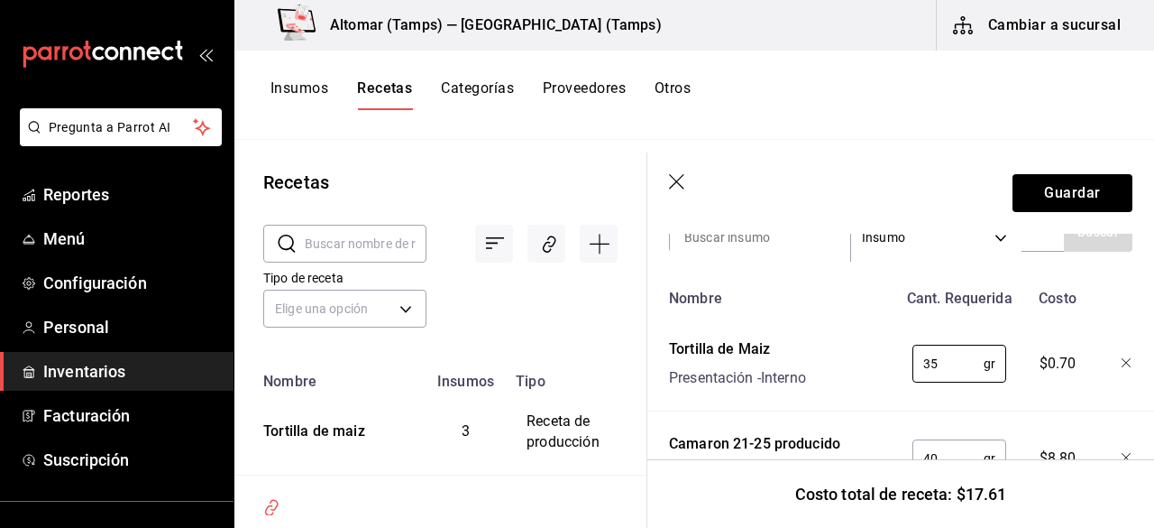
type input "35"
click at [1025, 170] on header "Guardar" at bounding box center [901, 192] width 507 height 81
click at [1025, 197] on button "Guardar" at bounding box center [1073, 193] width 120 height 38
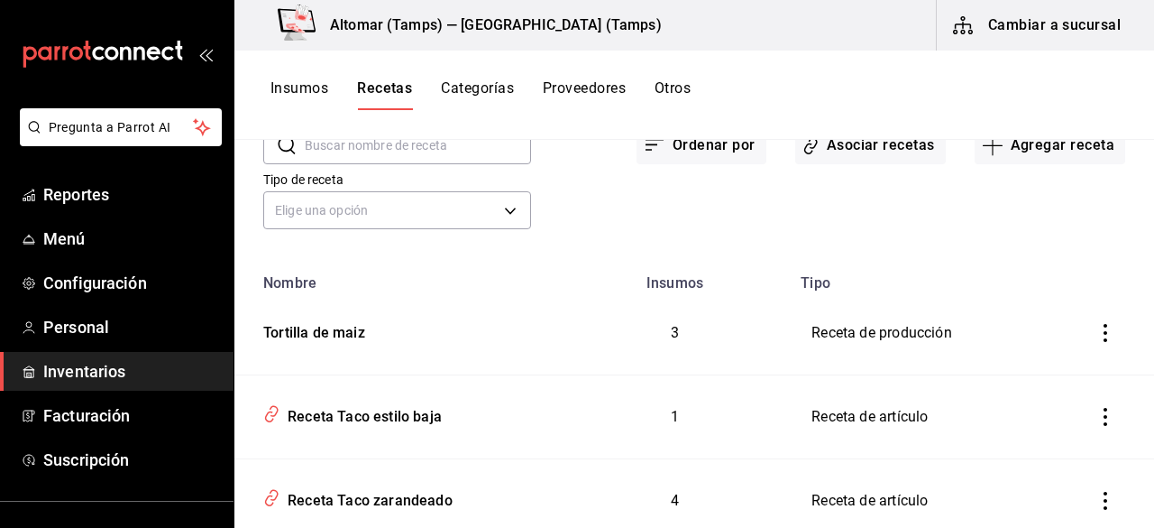
scroll to position [90, 0]
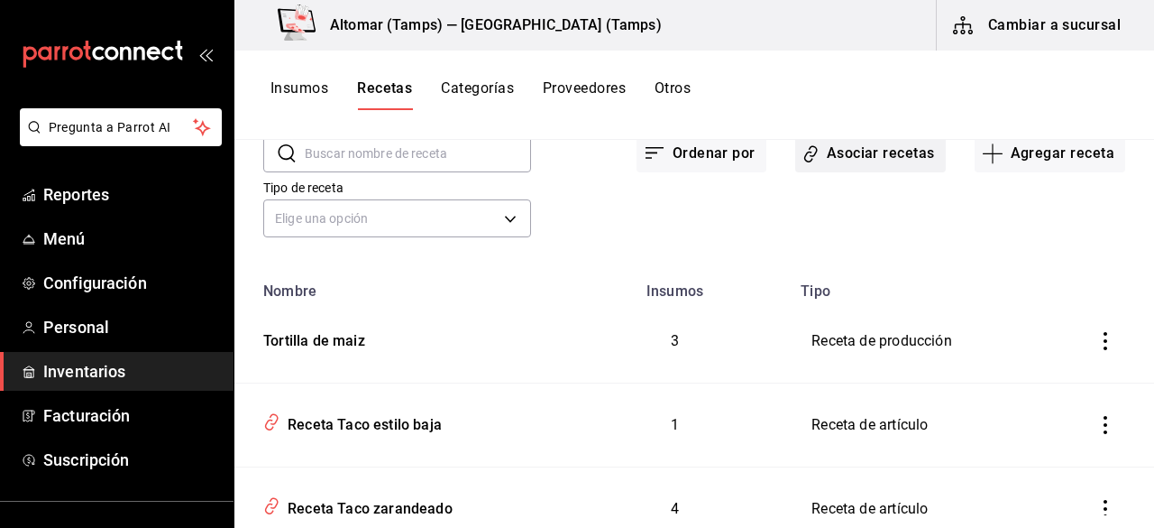
click at [853, 167] on button "Asociar recetas" at bounding box center [870, 153] width 151 height 38
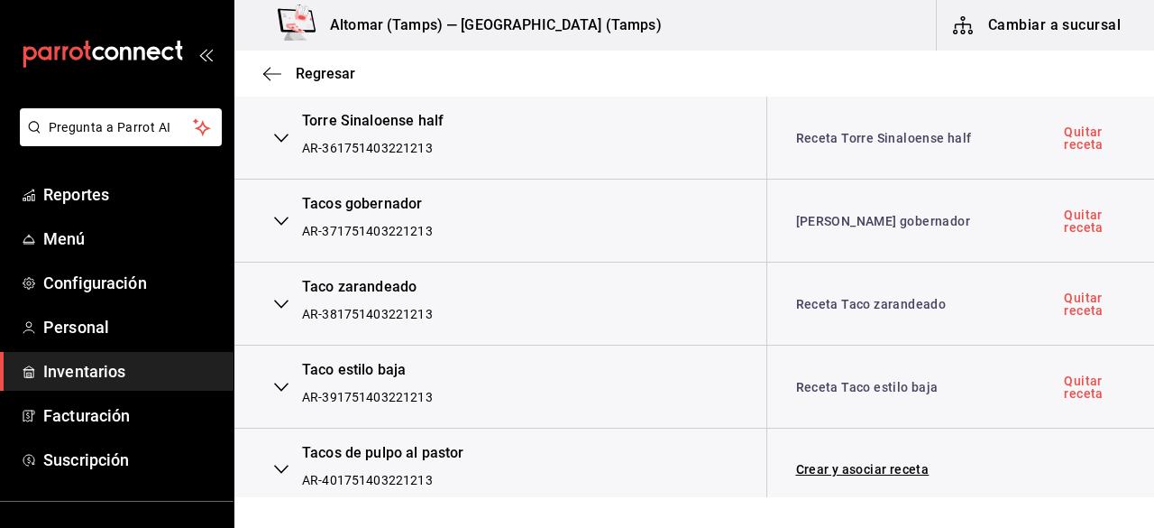
scroll to position [3066, 0]
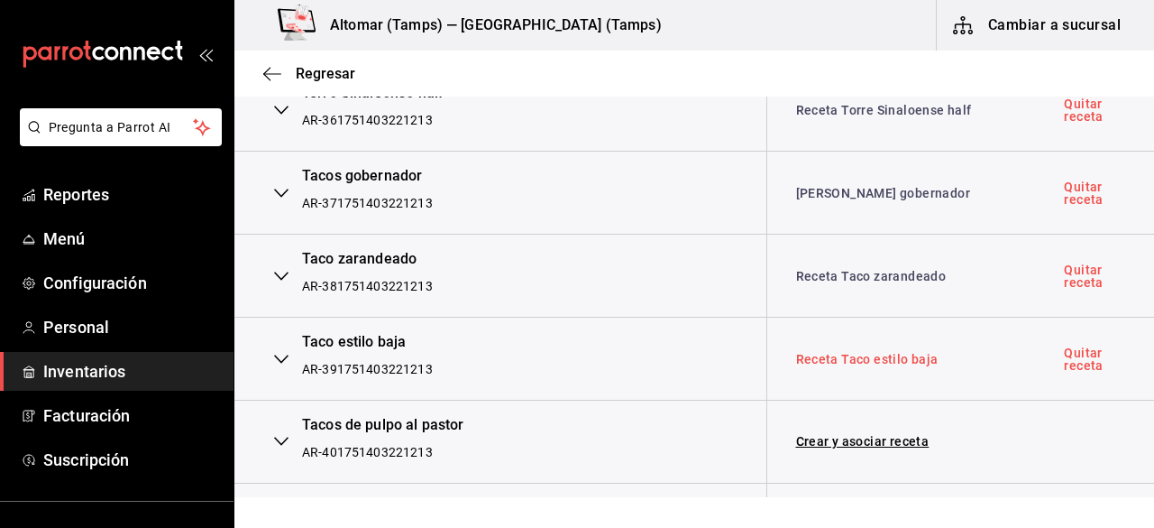
click at [859, 352] on link "Receta Taco estilo baja" at bounding box center [867, 359] width 142 height 14
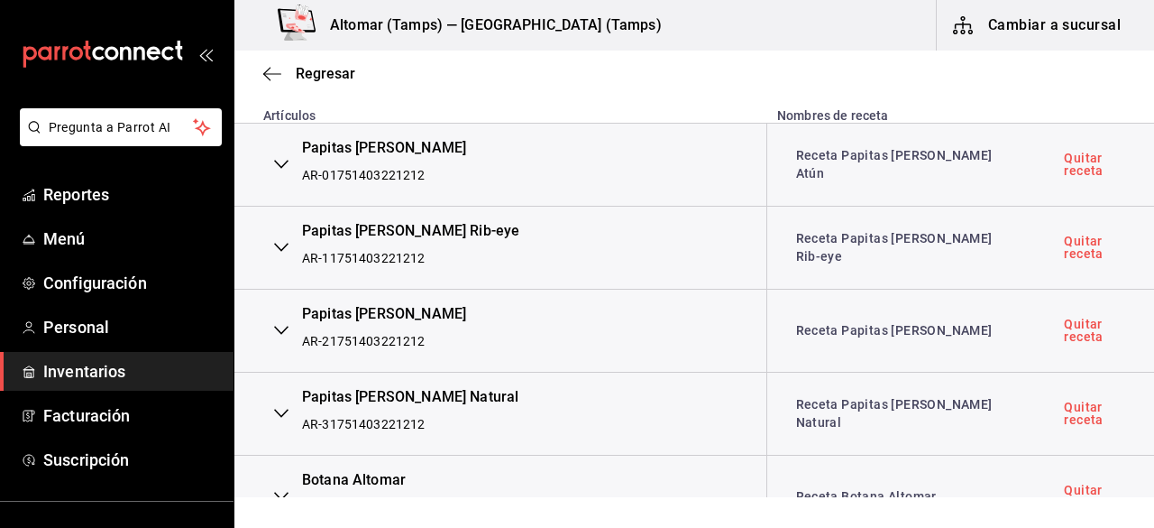
scroll to position [0, 0]
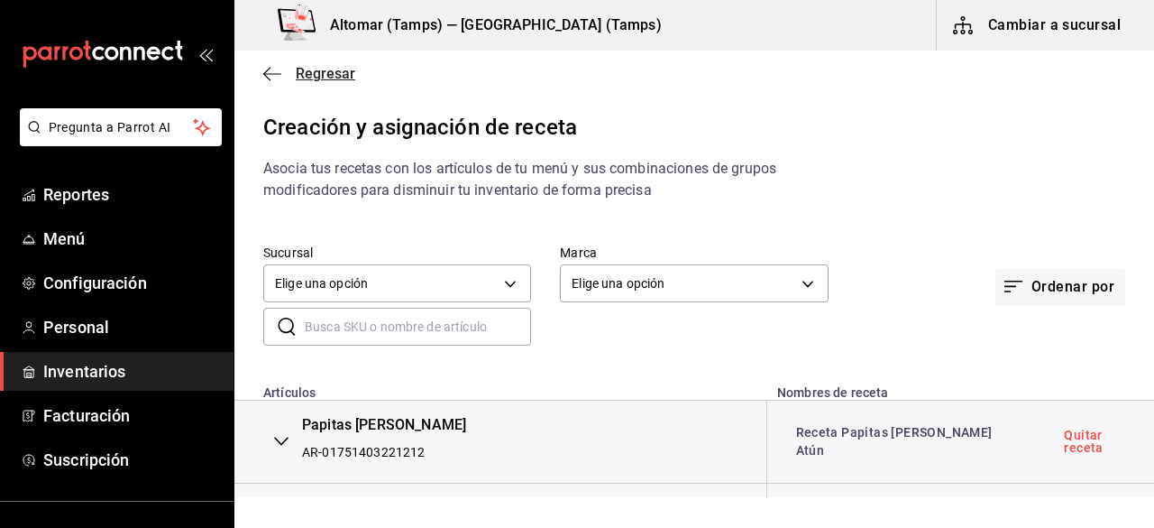
click at [305, 80] on span "Regresar" at bounding box center [326, 73] width 60 height 17
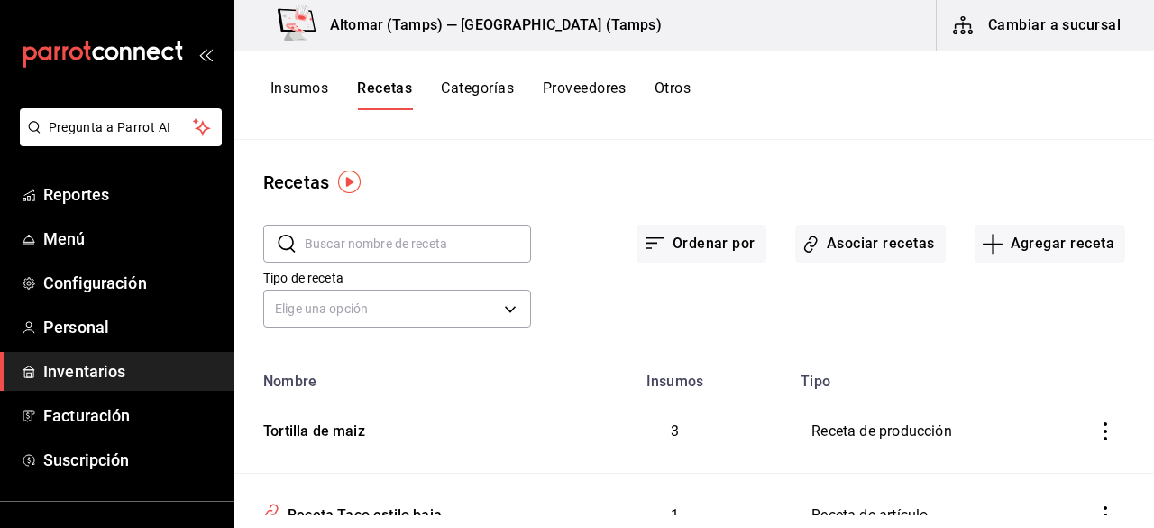
click at [321, 87] on button "Insumos" at bounding box center [300, 94] width 58 height 31
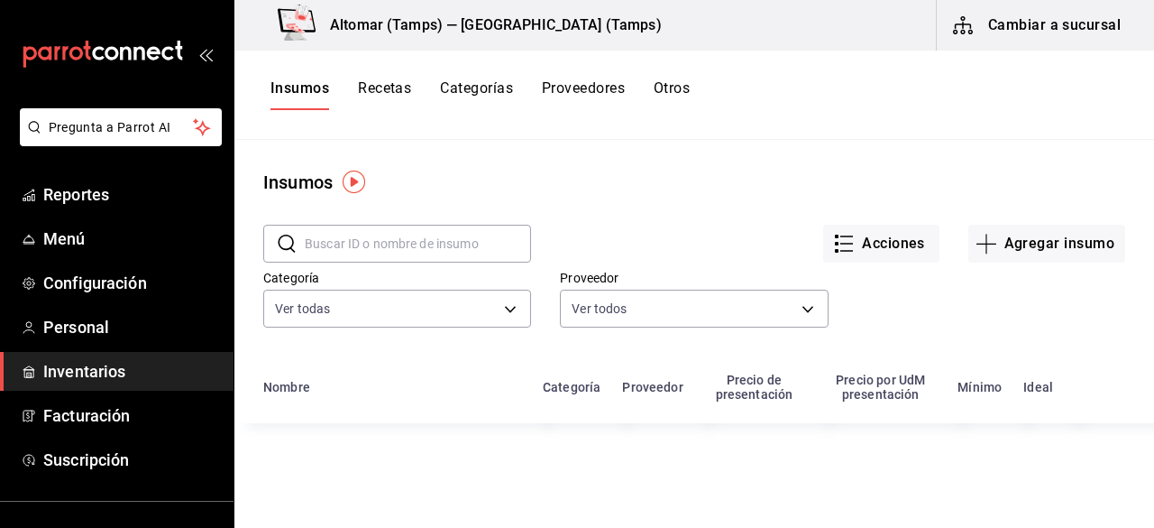
click at [371, 239] on input "text" at bounding box center [418, 243] width 226 height 36
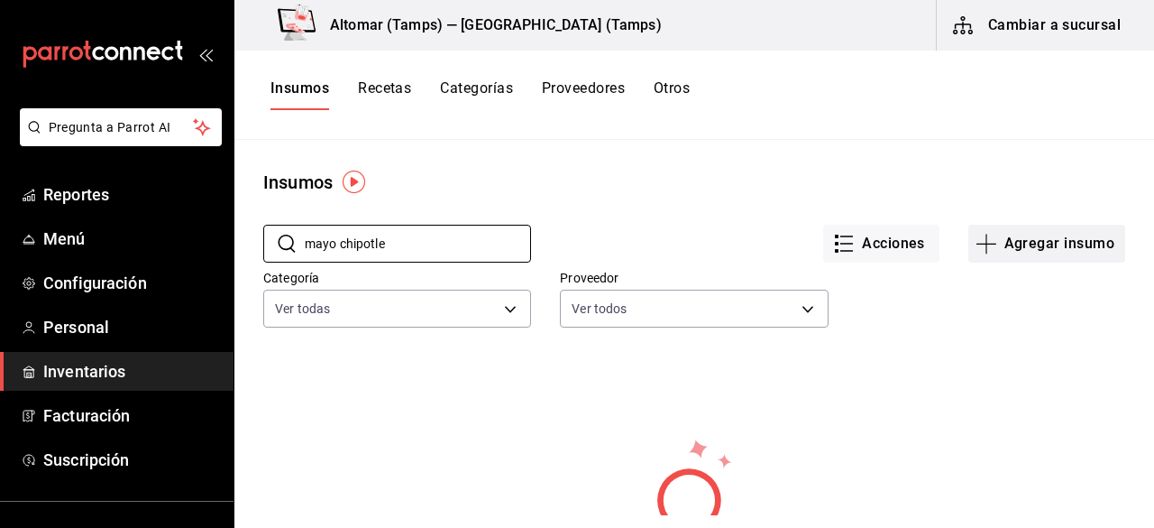
type input "mayo chipotle"
click at [996, 254] on button "Agregar insumo" at bounding box center [1047, 244] width 157 height 38
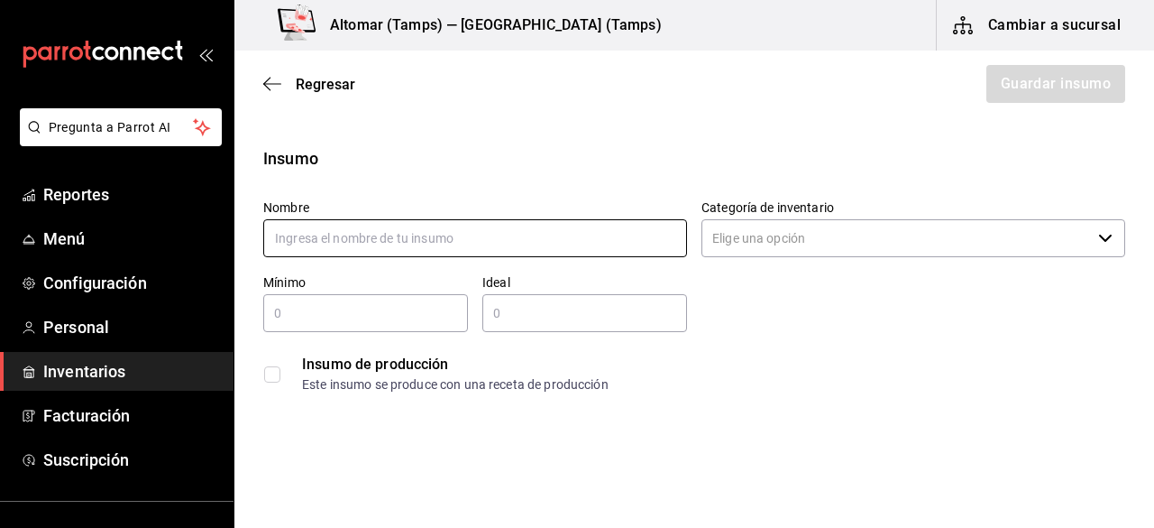
click at [440, 245] on input "text" at bounding box center [475, 238] width 424 height 38
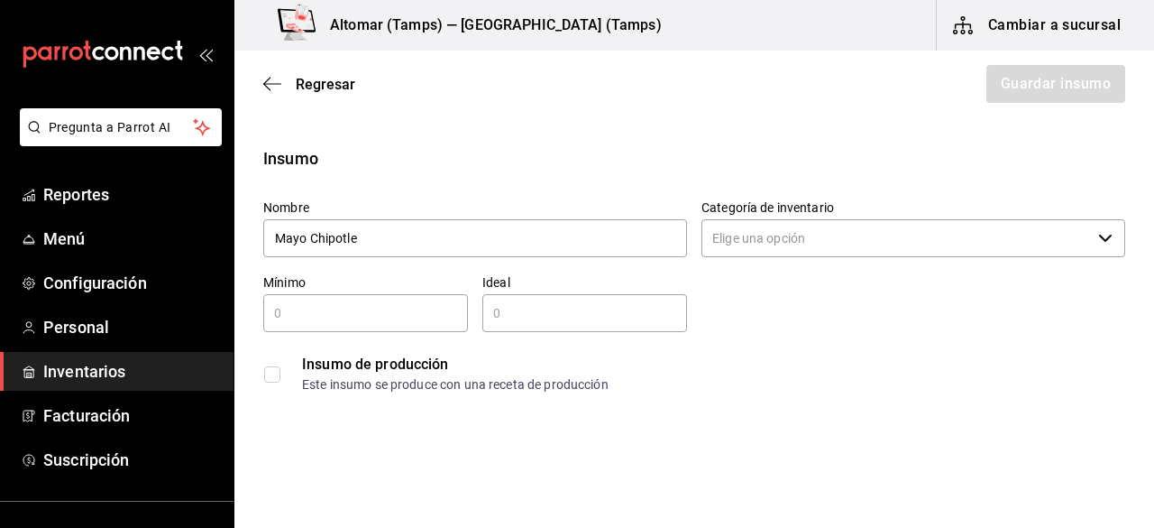
type input "Mayo Chipotle"
click at [867, 226] on input "Categoría de inventario" at bounding box center [897, 238] width 390 height 38
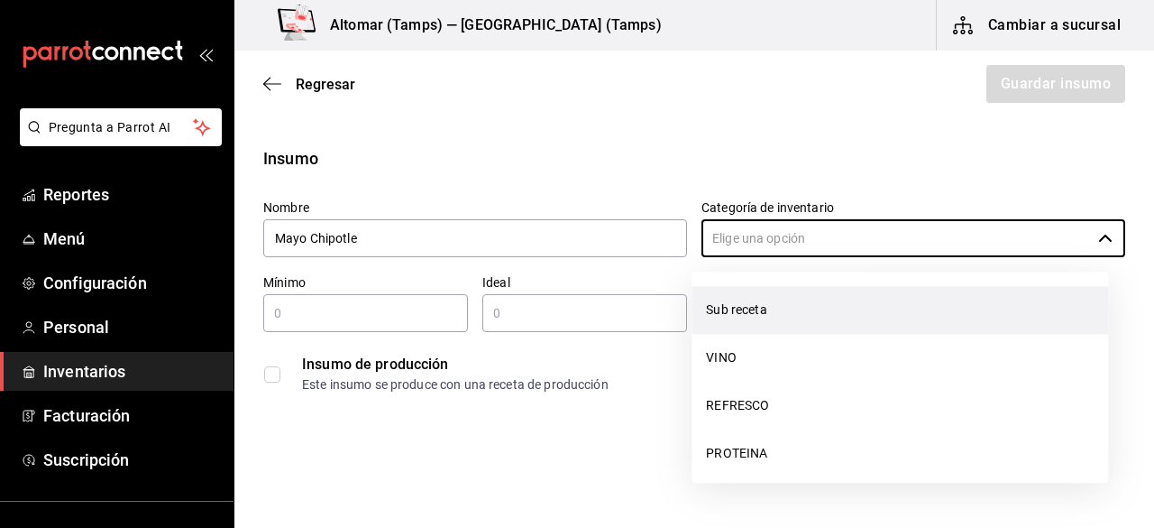
click at [768, 309] on li "Sub receta" at bounding box center [900, 310] width 417 height 48
type input "Sub receta"
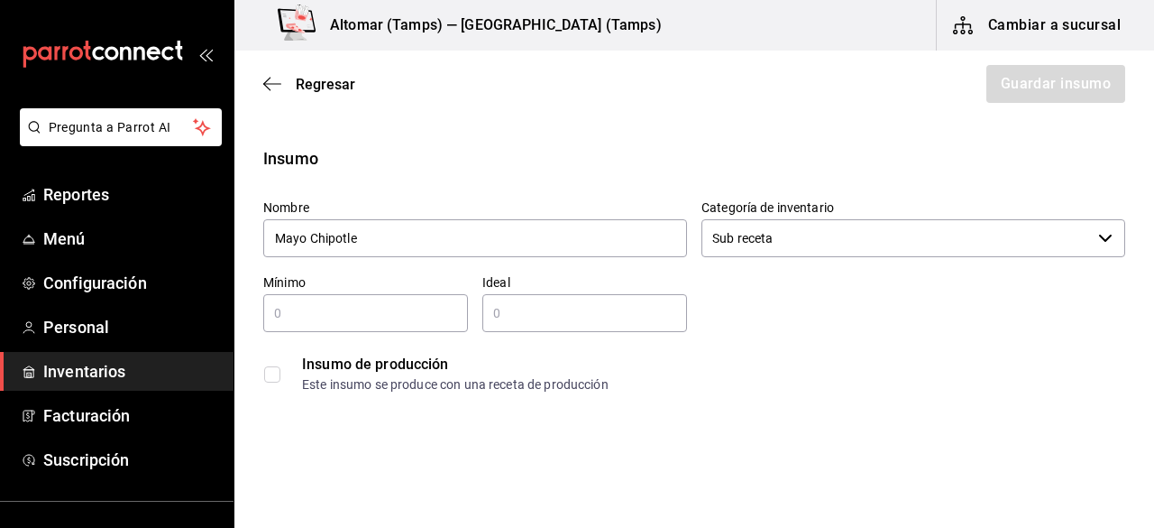
click at [396, 317] on input "text" at bounding box center [365, 313] width 205 height 22
click at [418, 297] on div "​" at bounding box center [365, 313] width 205 height 38
click at [264, 369] on input "checkbox" at bounding box center [272, 374] width 16 height 16
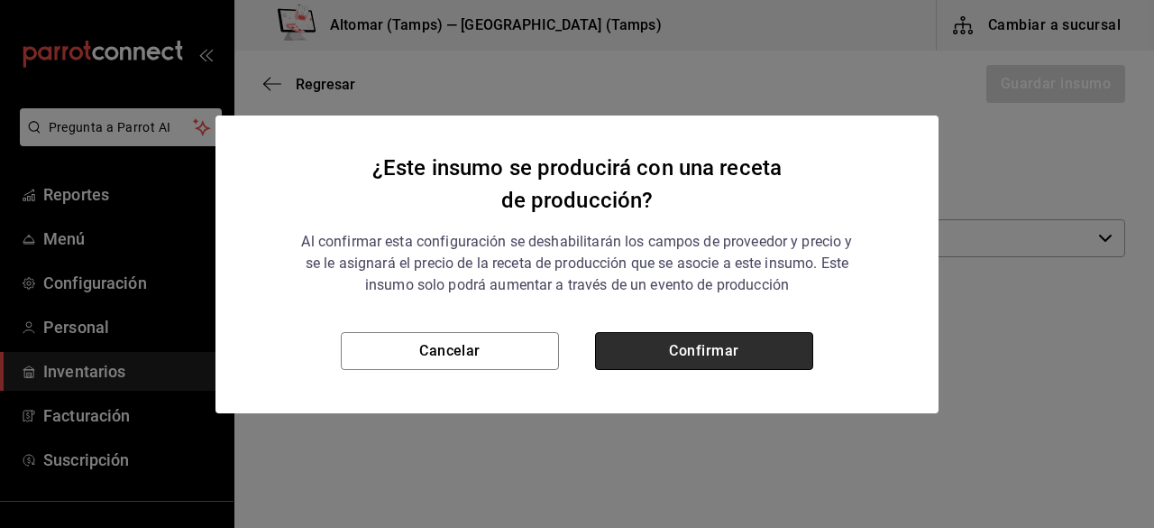
click at [666, 335] on button "Confirmar" at bounding box center [704, 351] width 218 height 38
checkbox input "true"
type input "$0.00"
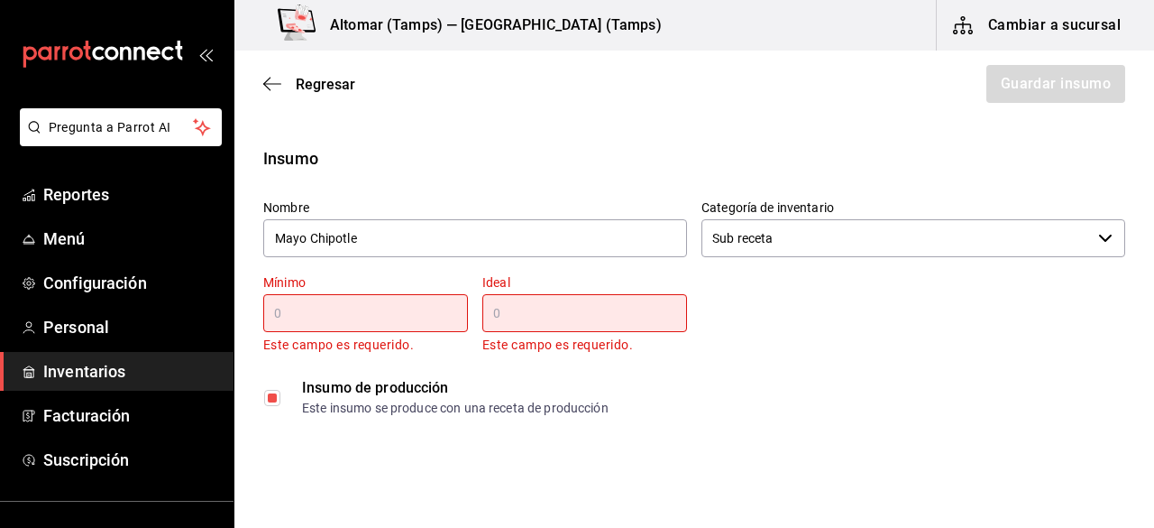
click at [432, 316] on input "text" at bounding box center [365, 313] width 205 height 22
type input "1"
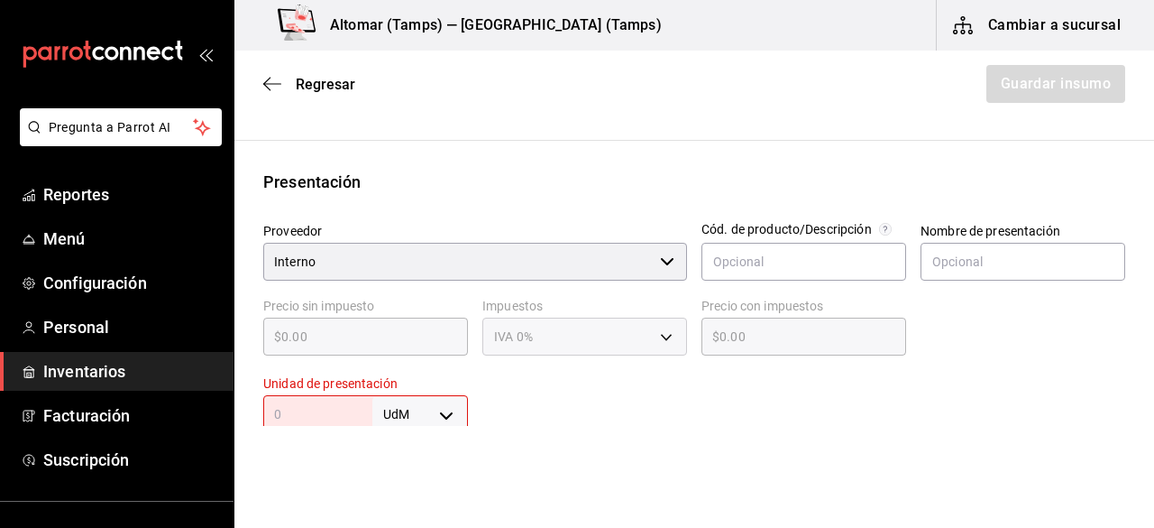
scroll to position [361, 0]
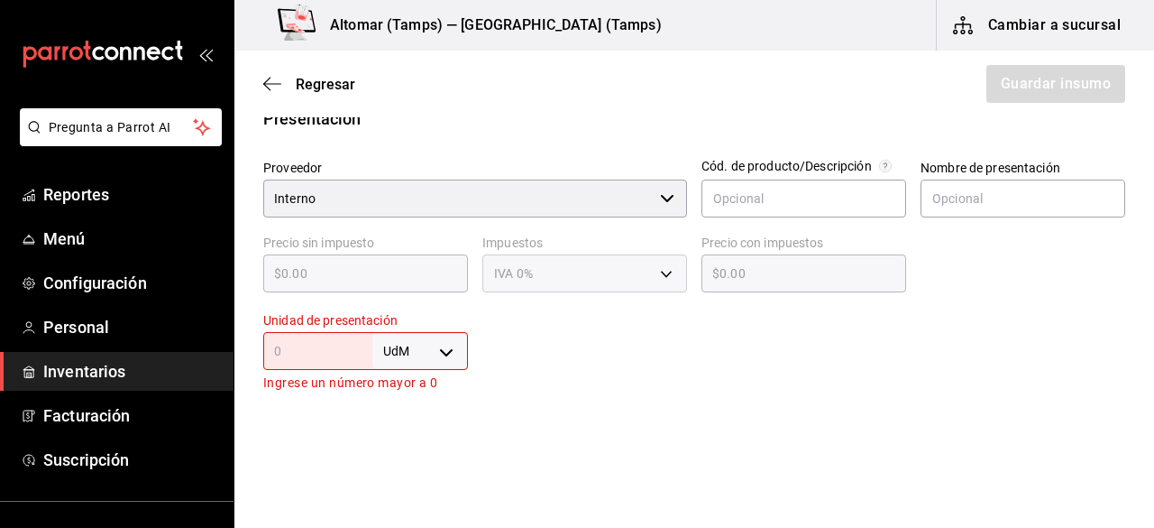
type input "1"
click at [334, 351] on input "text" at bounding box center [317, 351] width 109 height 22
click at [401, 361] on body "Pregunta a Parrot AI Reportes Menú Configuración Personal Inventarios Facturaci…" at bounding box center [577, 213] width 1154 height 426
click at [408, 376] on li "gr" at bounding box center [417, 387] width 94 height 30
type input "GRAM"
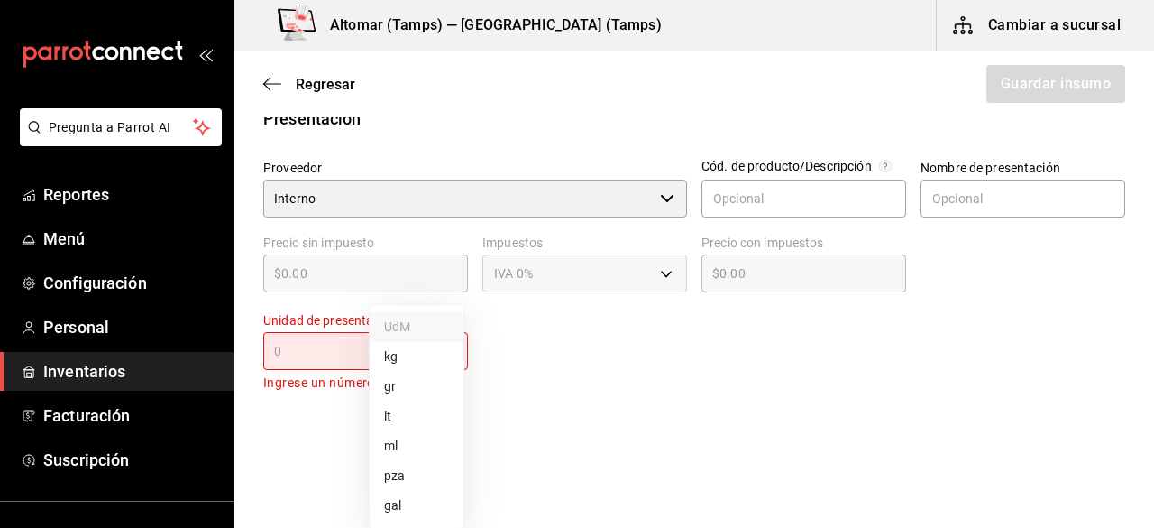
type input "GRAM"
click at [350, 352] on input "text" at bounding box center [317, 351] width 109 height 22
type input "1"
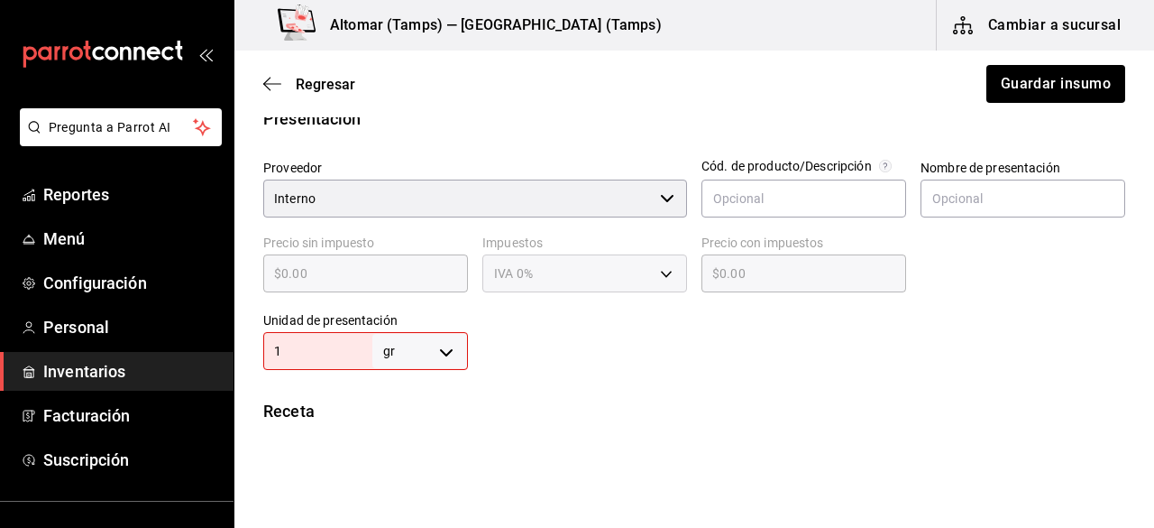
type input "1"
click at [572, 338] on div at bounding box center [796, 334] width 657 height 72
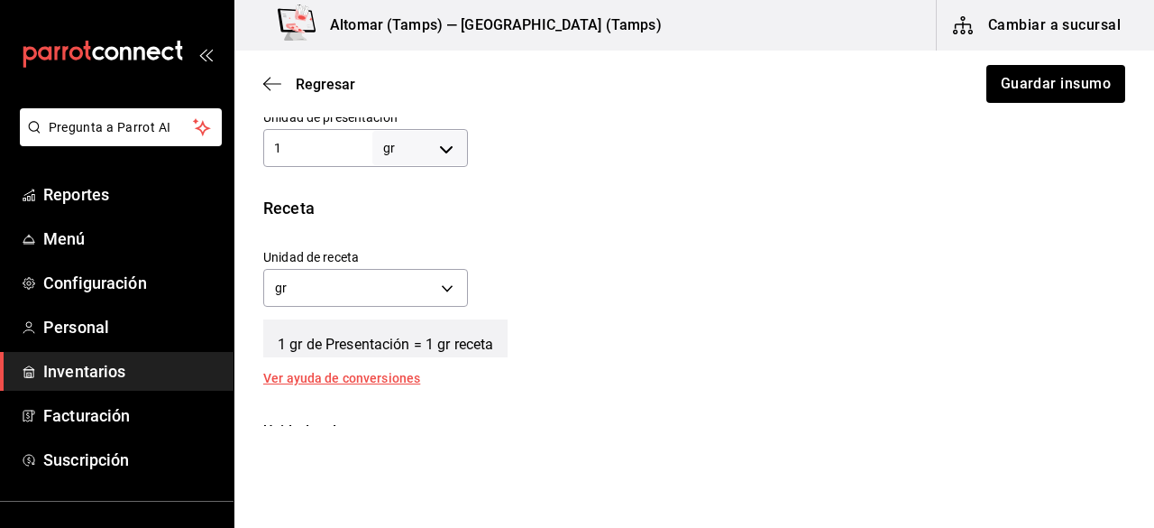
scroll to position [536, 0]
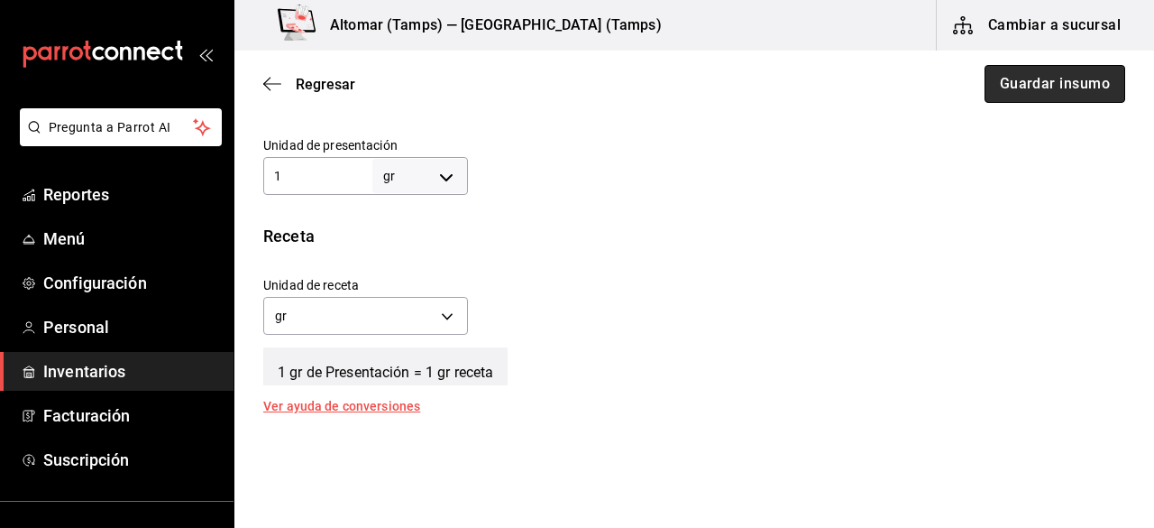
click at [1001, 84] on button "Guardar insumo" at bounding box center [1055, 84] width 141 height 38
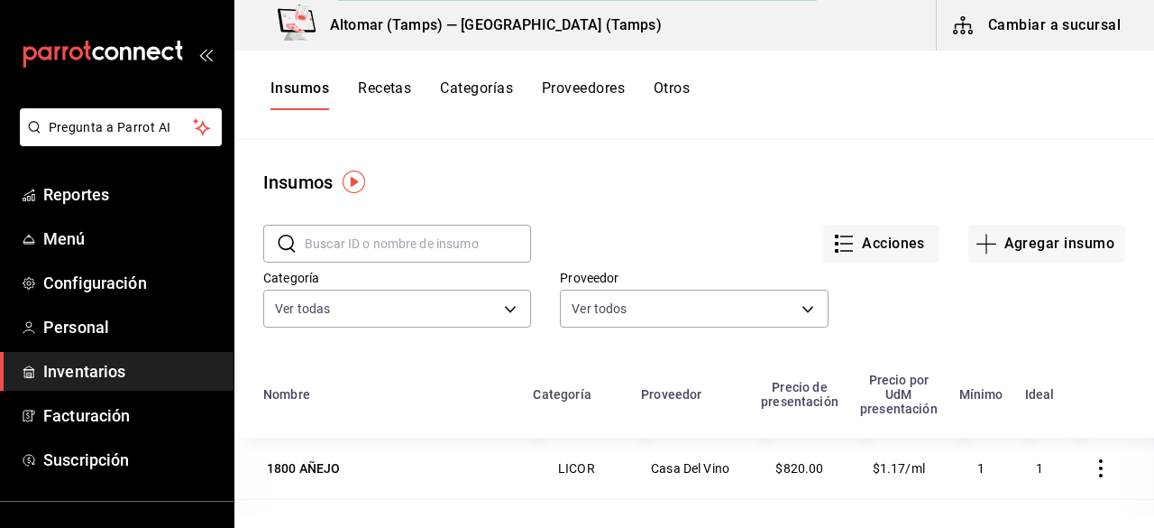
click at [393, 80] on div "Insumo creado correctamente" at bounding box center [576, 51] width 483 height 67
click at [392, 91] on button "Recetas" at bounding box center [384, 94] width 53 height 31
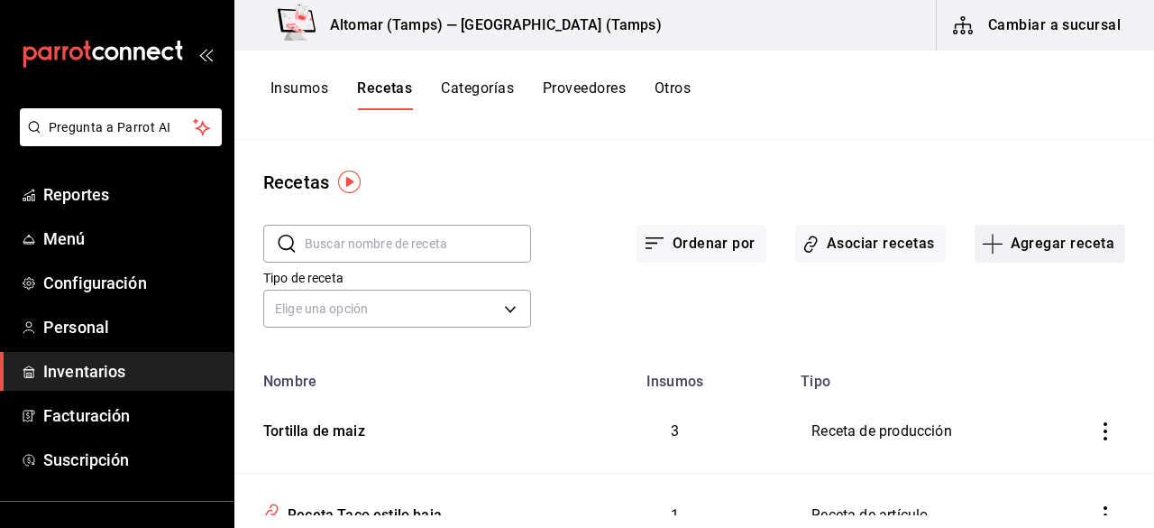
click at [1026, 235] on button "Agregar receta" at bounding box center [1050, 244] width 151 height 38
click at [1011, 394] on span "Receta de producción" at bounding box center [1037, 389] width 152 height 19
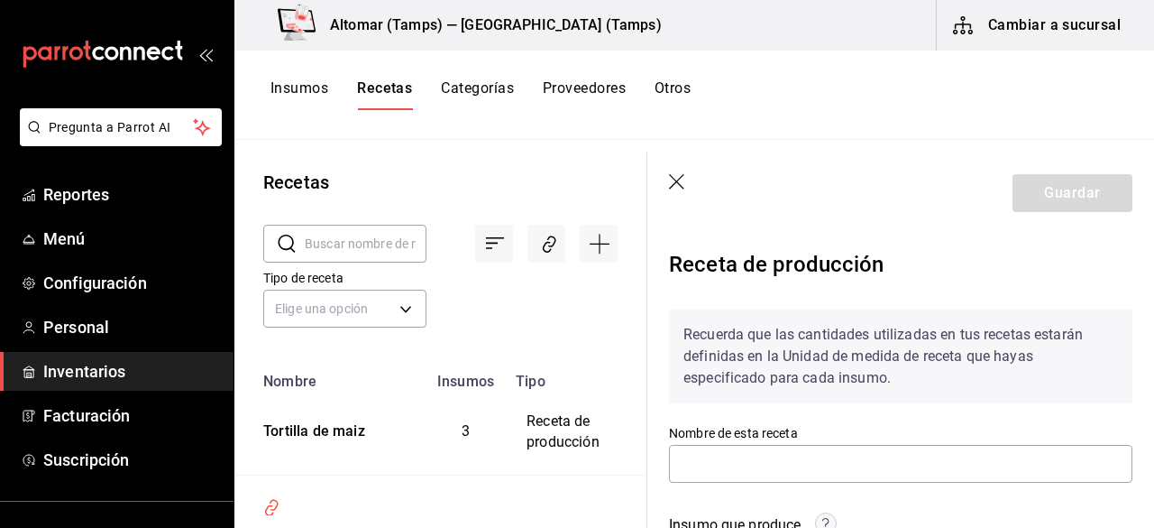
scroll to position [180, 0]
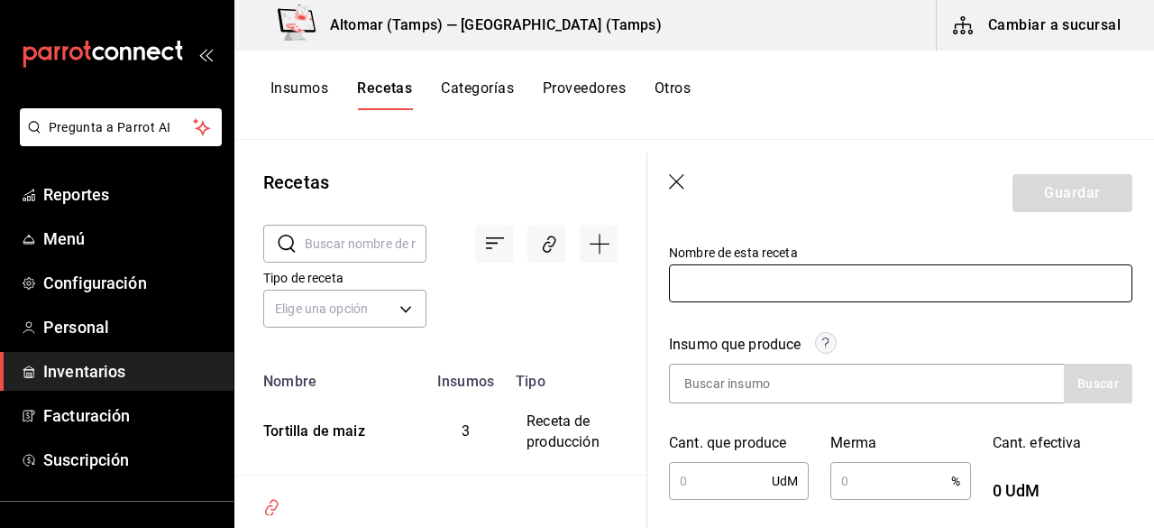
click at [755, 301] on input "text" at bounding box center [901, 283] width 464 height 38
type input "Mayo Chipotle"
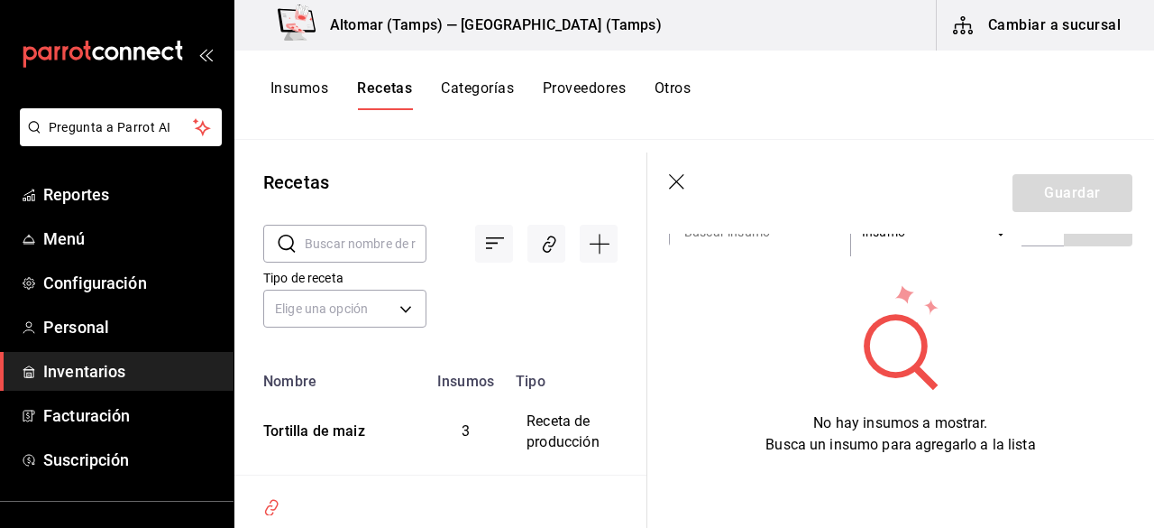
scroll to position [361, 0]
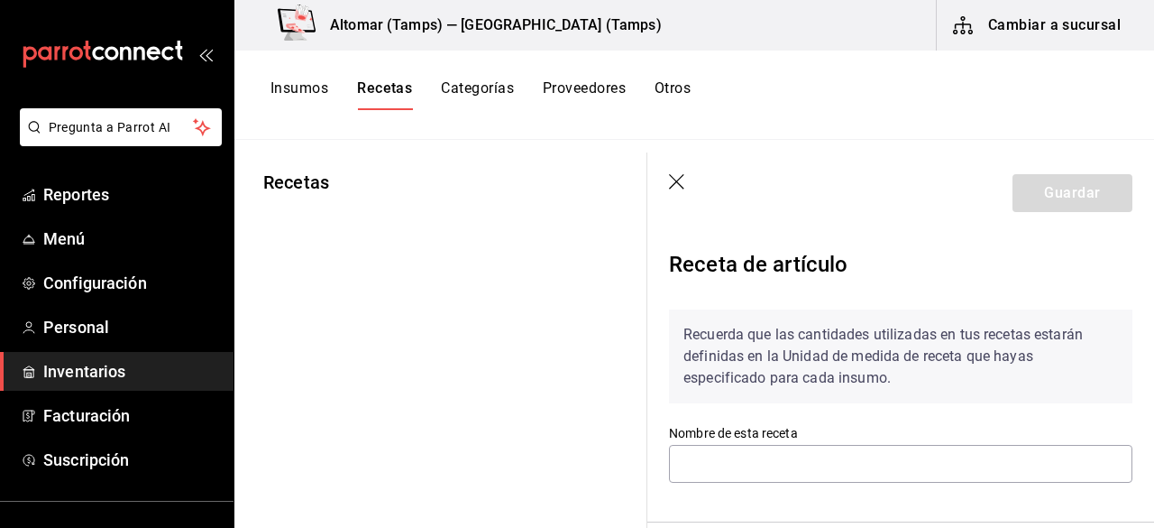
type input "Receta Taco estilo baja"
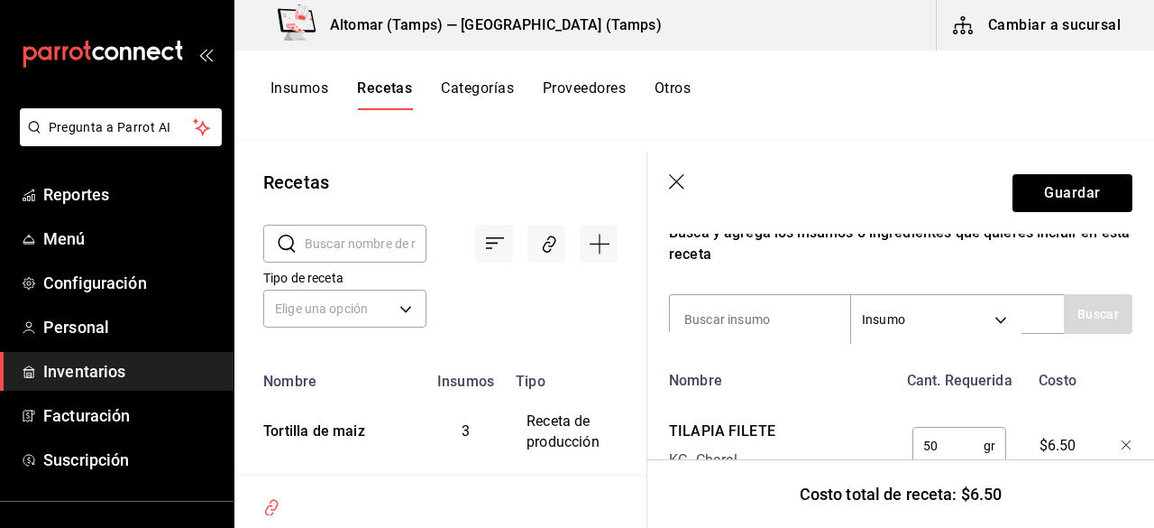
scroll to position [229, 0]
